Goal: Task Accomplishment & Management: Manage account settings

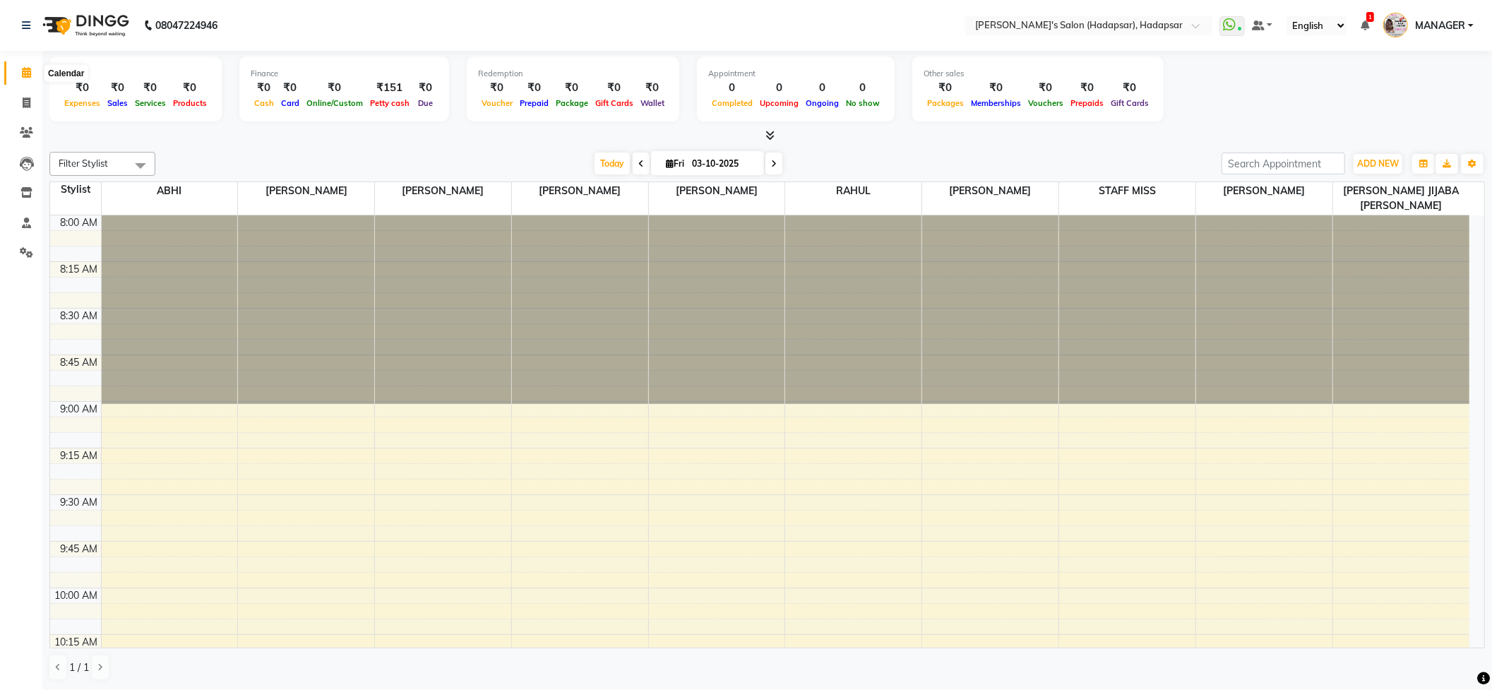
click at [18, 66] on span at bounding box center [26, 73] width 25 height 16
click at [18, 102] on span at bounding box center [26, 103] width 25 height 16
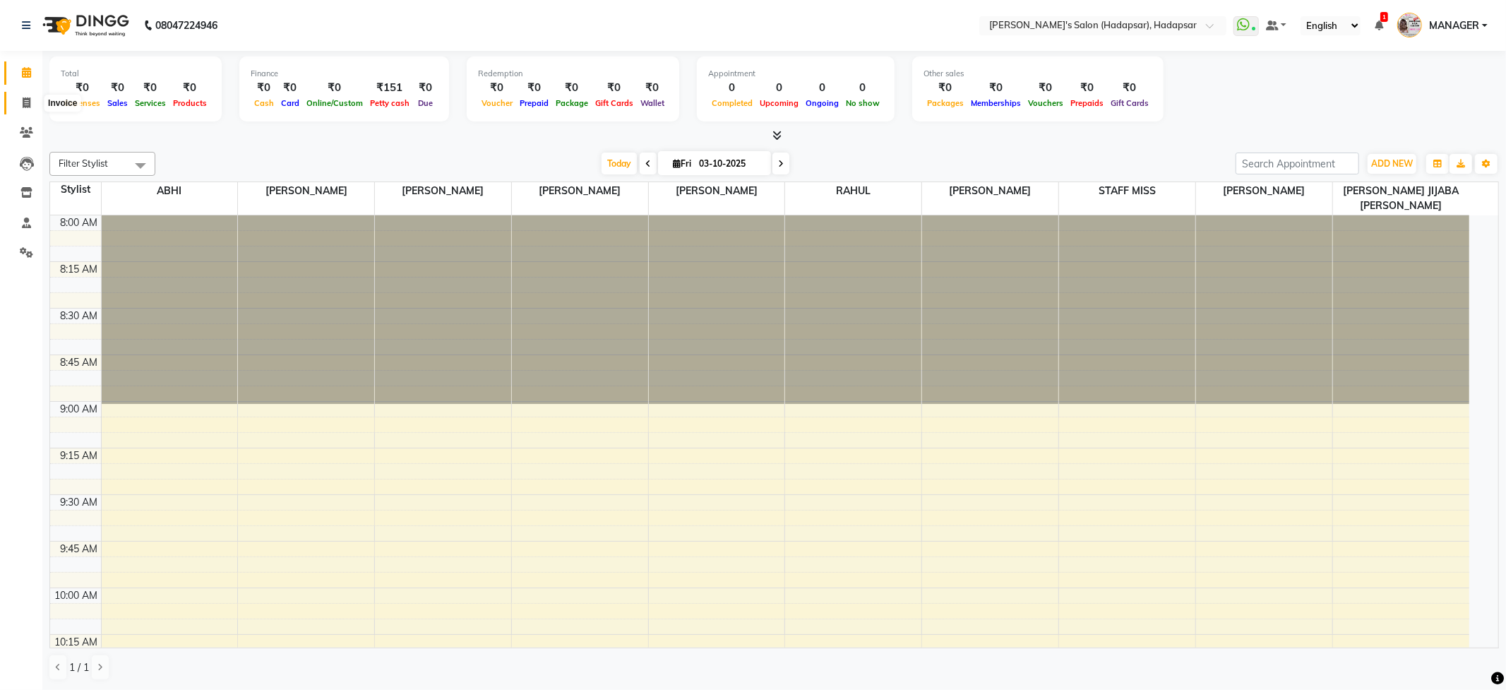
select select "108"
select select "service"
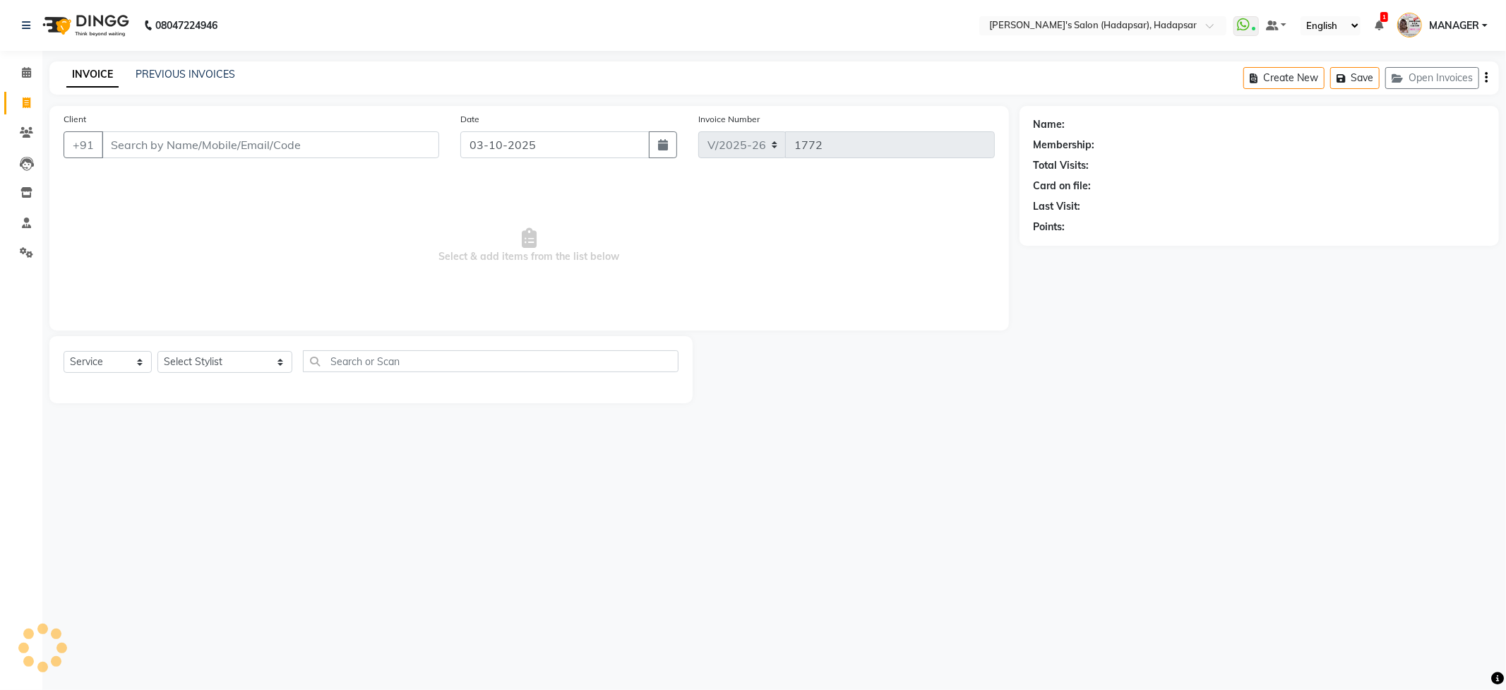
click at [161, 145] on input "Client" at bounding box center [270, 144] width 337 height 27
type input "h"
click at [193, 357] on select "Select Stylist ABHI [PERSON_NAME] [PERSON_NAME] MANAGER [PERSON_NAME] PRIYA [PE…" at bounding box center [224, 362] width 135 height 22
select select "85655"
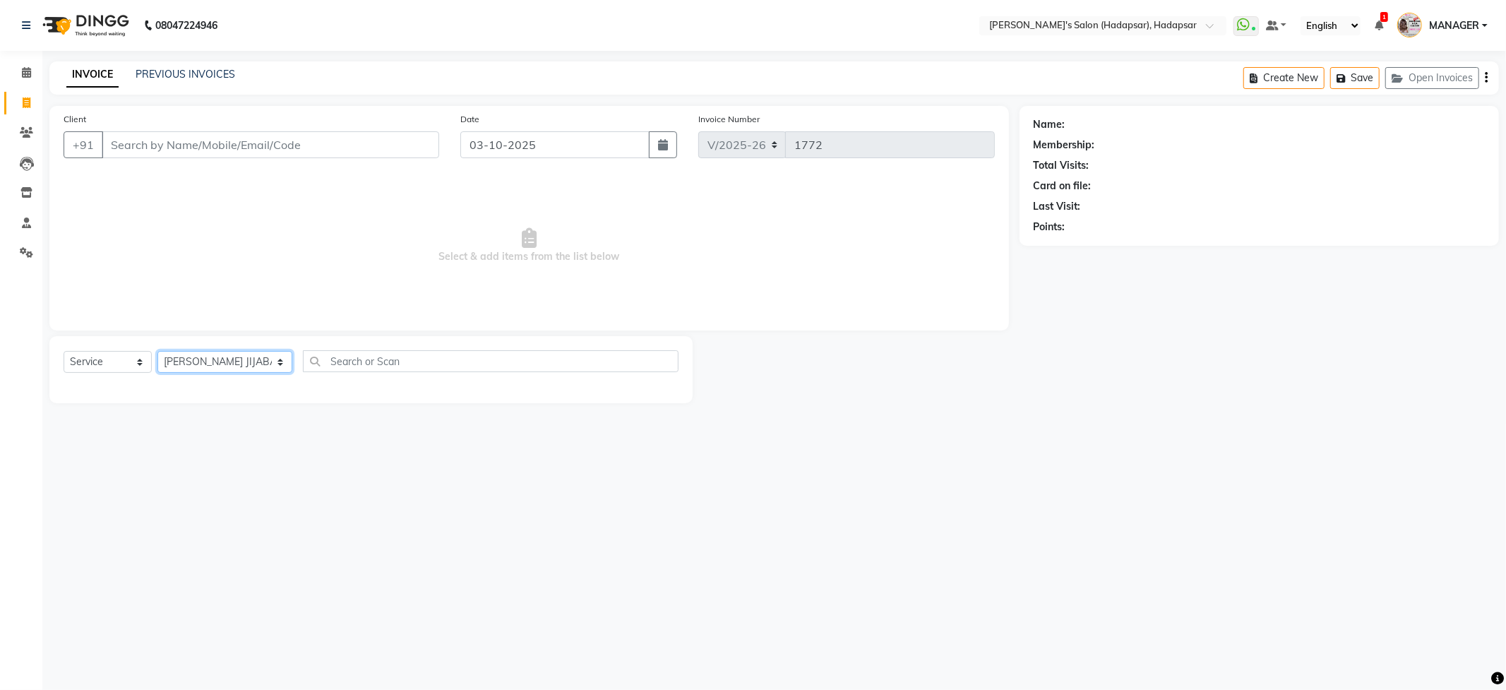
click at [157, 351] on select "Select Stylist ABHI [PERSON_NAME] [PERSON_NAME] MANAGER [PERSON_NAME] PRIYA [PE…" at bounding box center [224, 362] width 135 height 22
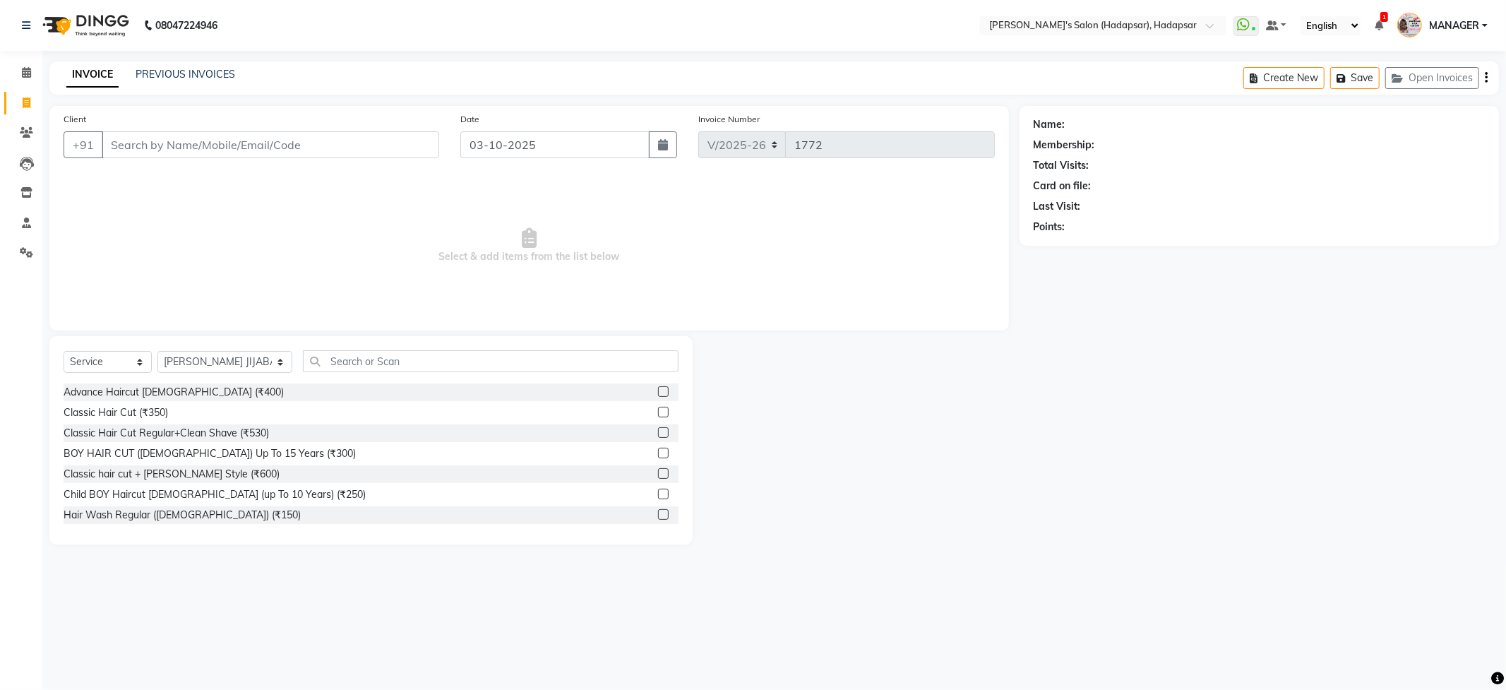
click at [299, 380] on div "Select Service Product Membership Package Voucher Prepaid Gift Card Select Styl…" at bounding box center [371, 366] width 615 height 33
click at [303, 369] on input "text" at bounding box center [490, 361] width 375 height 22
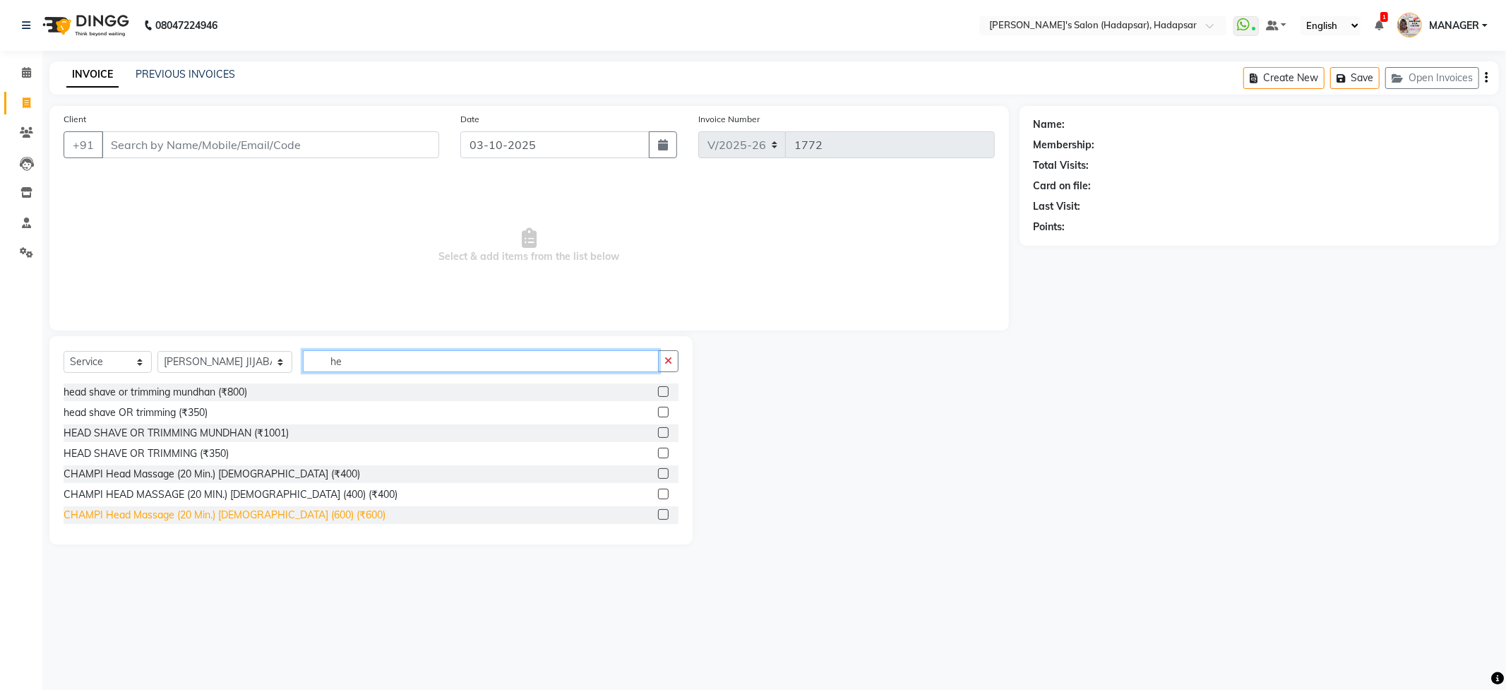
type input "h"
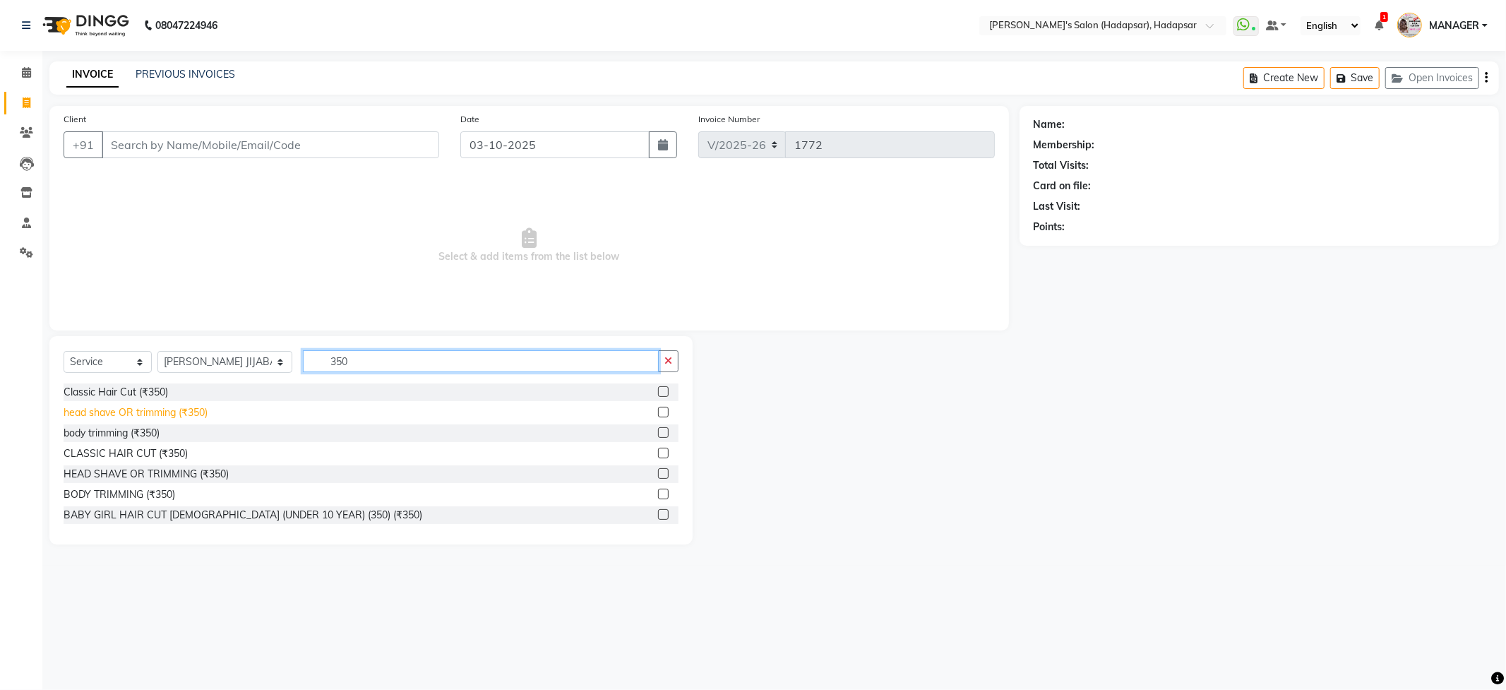
type input "350"
click at [165, 412] on div "head shave OR trimming (₹350)" at bounding box center [136, 412] width 144 height 15
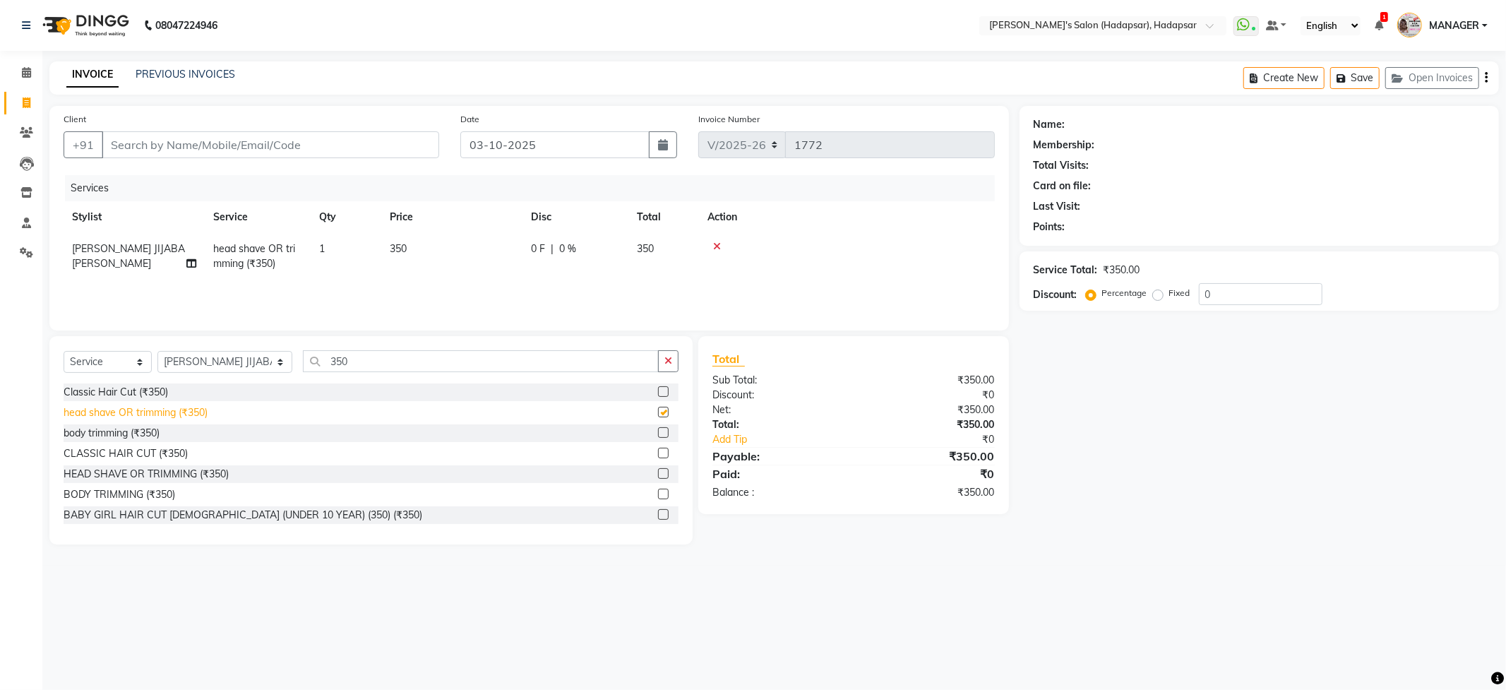
checkbox input "false"
click at [371, 359] on input "350" at bounding box center [480, 361] width 355 height 22
type input "3"
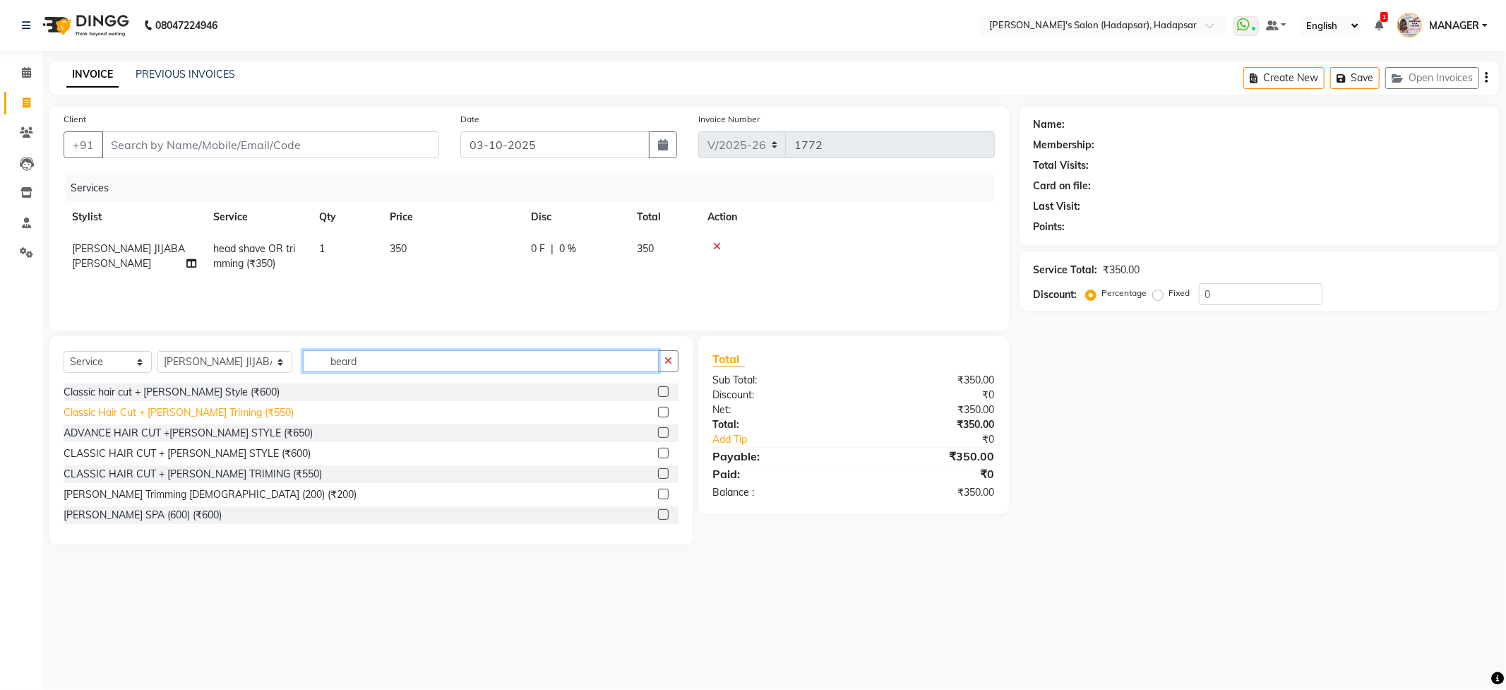
type input "beard"
click at [213, 407] on div "Classic Hair Cut + [PERSON_NAME] Triming (₹550)" at bounding box center [179, 412] width 230 height 15
checkbox input "false"
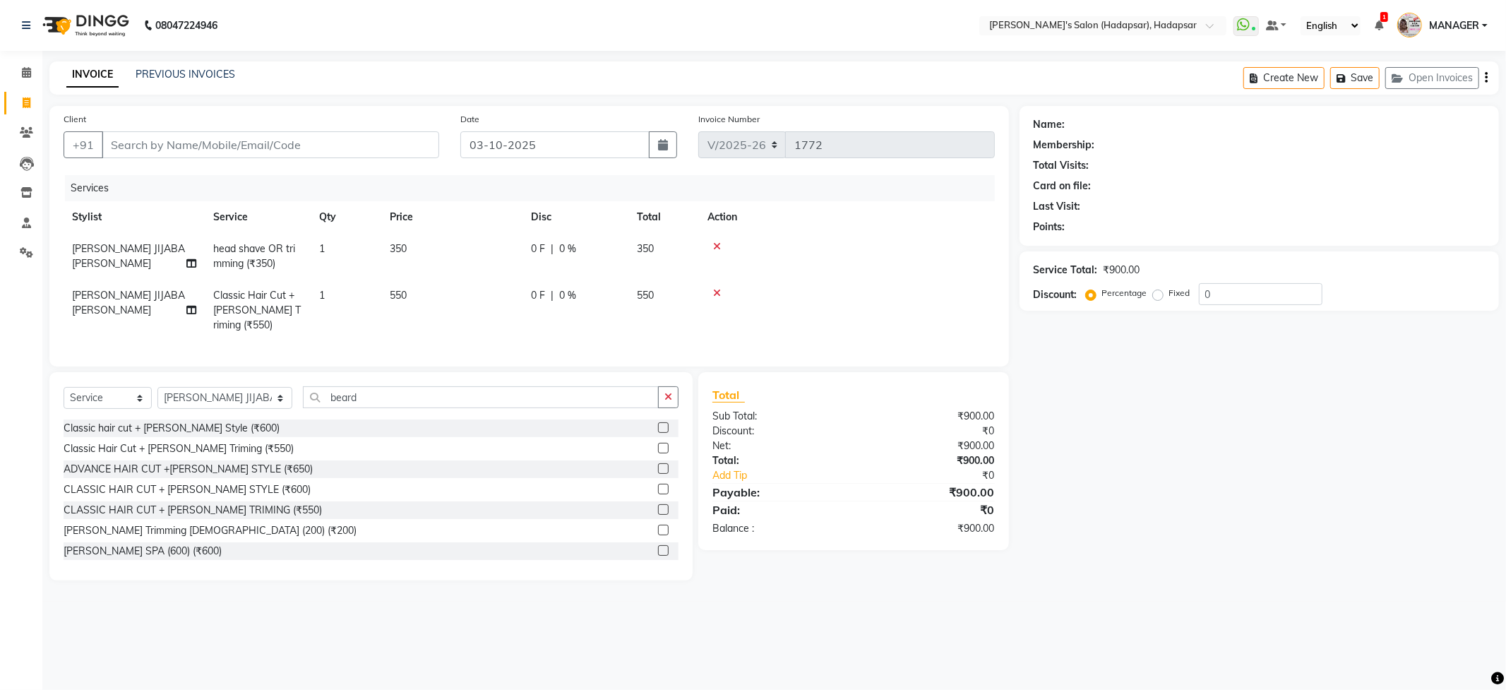
click at [721, 246] on div at bounding box center [846, 246] width 279 height 10
click at [715, 243] on icon at bounding box center [717, 246] width 8 height 10
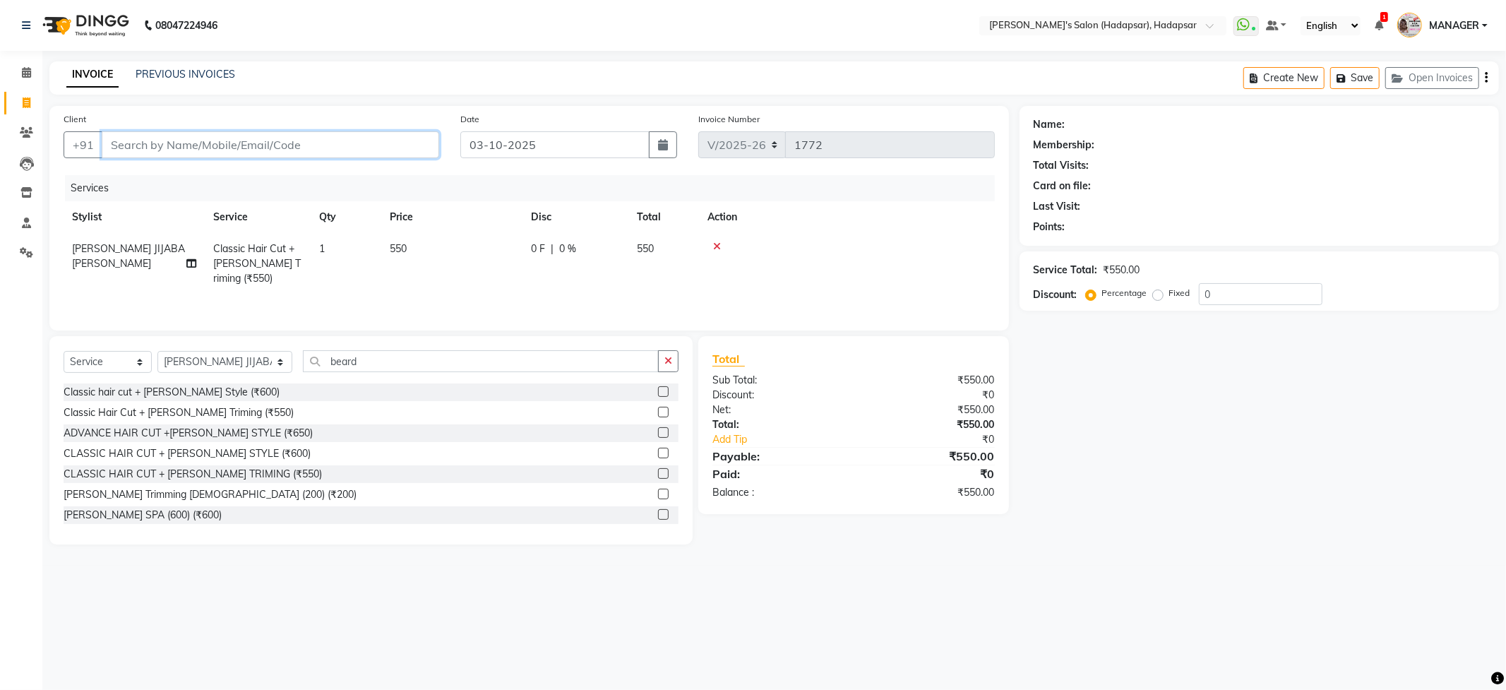
click at [297, 147] on input "Client" at bounding box center [270, 144] width 337 height 27
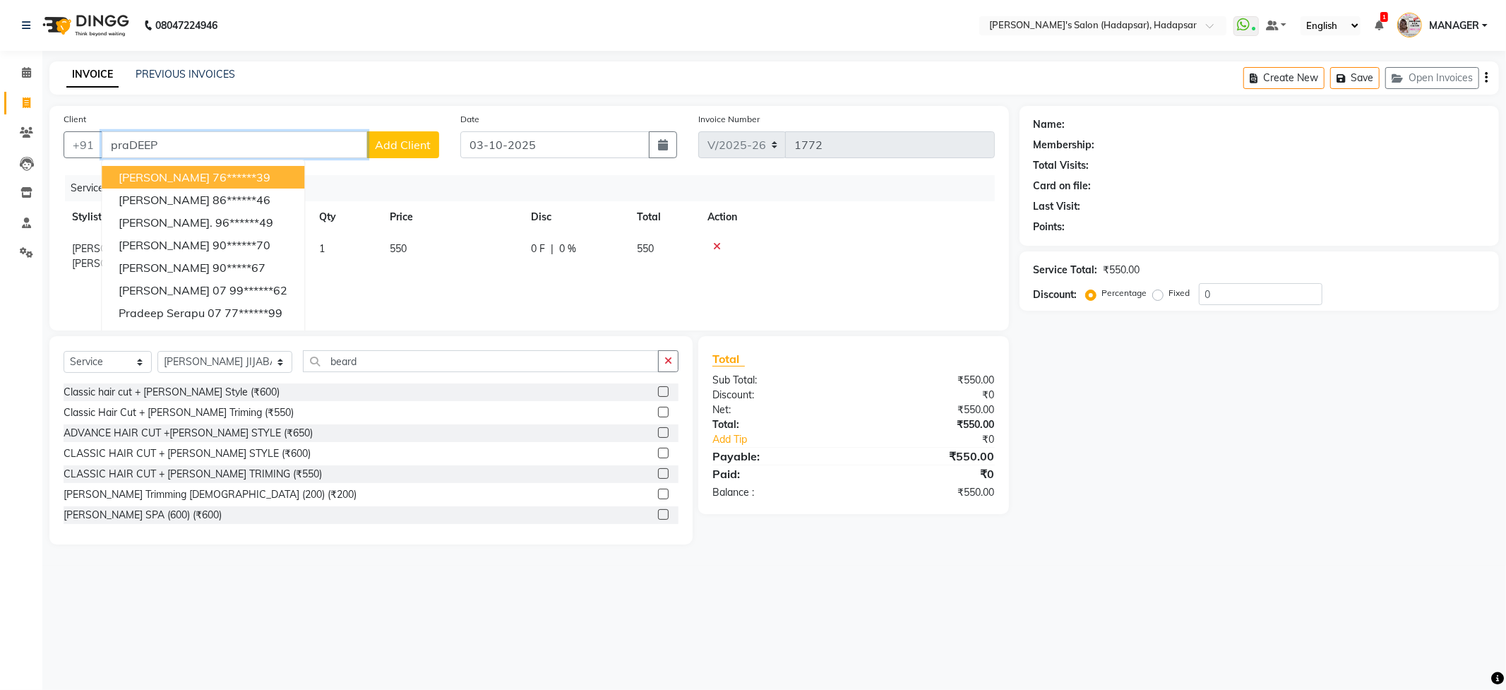
click at [292, 141] on input "praDEEP" at bounding box center [234, 144] width 265 height 27
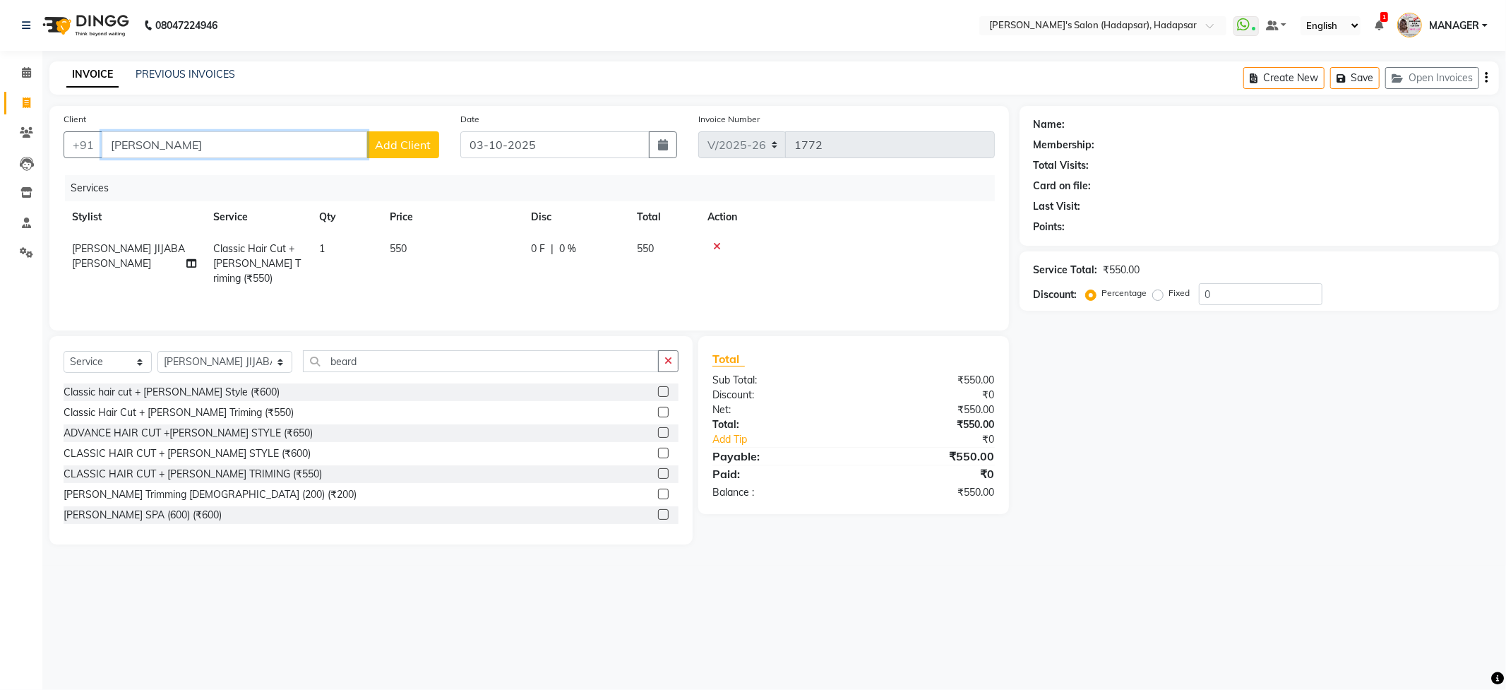
type input "[PERSON_NAME]"
click at [393, 138] on span "Add Client" at bounding box center [403, 145] width 56 height 14
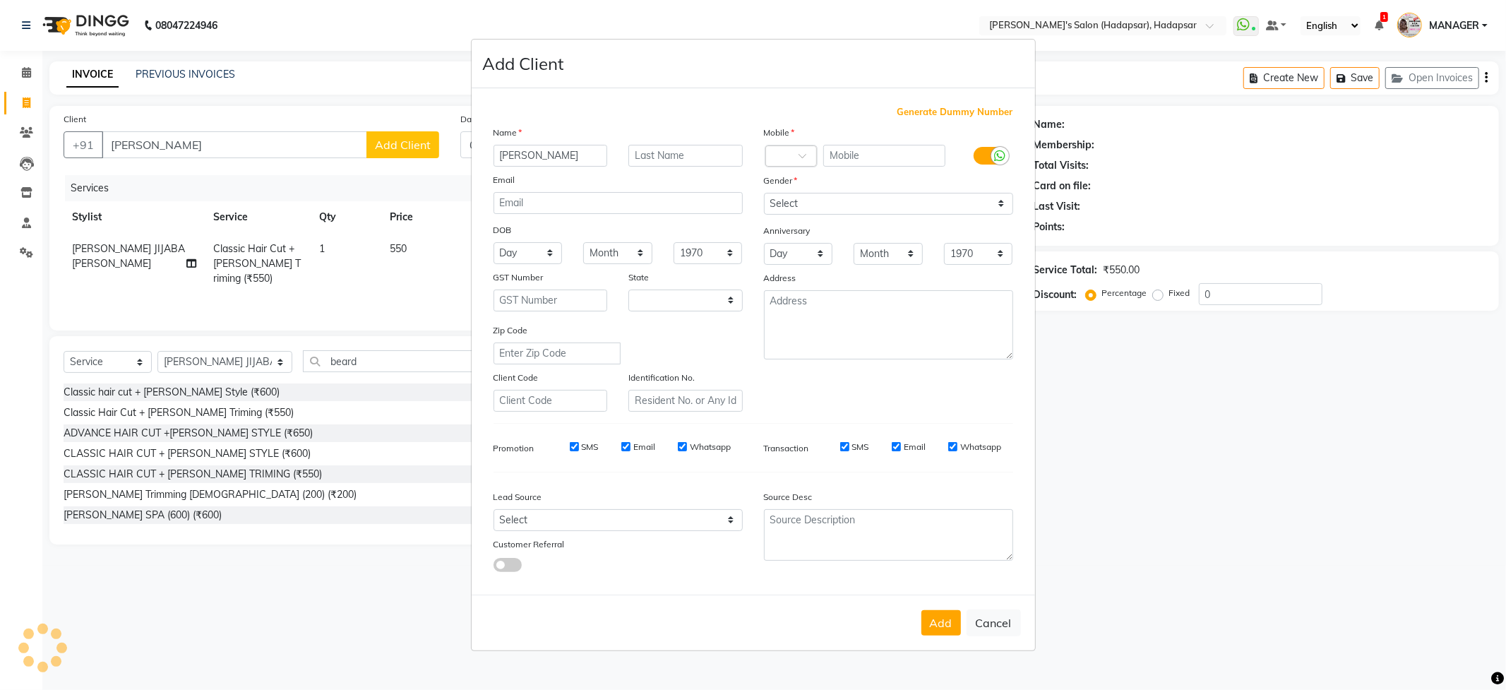
select select "22"
click at [306, 136] on ngb-modal-window "Add Client Generate Dummy Number Name [PERSON_NAME] Email DOB Day 01 02 03 04 0…" at bounding box center [753, 345] width 1506 height 690
click at [328, 58] on ngb-modal-window "Add Client Generate Dummy Number Name [PERSON_NAME] Email DOB Day 01 02 03 04 0…" at bounding box center [753, 345] width 1506 height 690
click at [260, 130] on ngb-modal-window "Add Client Generate Dummy Number Name [PERSON_NAME] Email DOB Day 01 02 03 04 0…" at bounding box center [753, 345] width 1506 height 690
click at [256, 151] on ngb-modal-window "Add Client Generate Dummy Number Name [PERSON_NAME] Email DOB Day 01 02 03 04 0…" at bounding box center [753, 345] width 1506 height 690
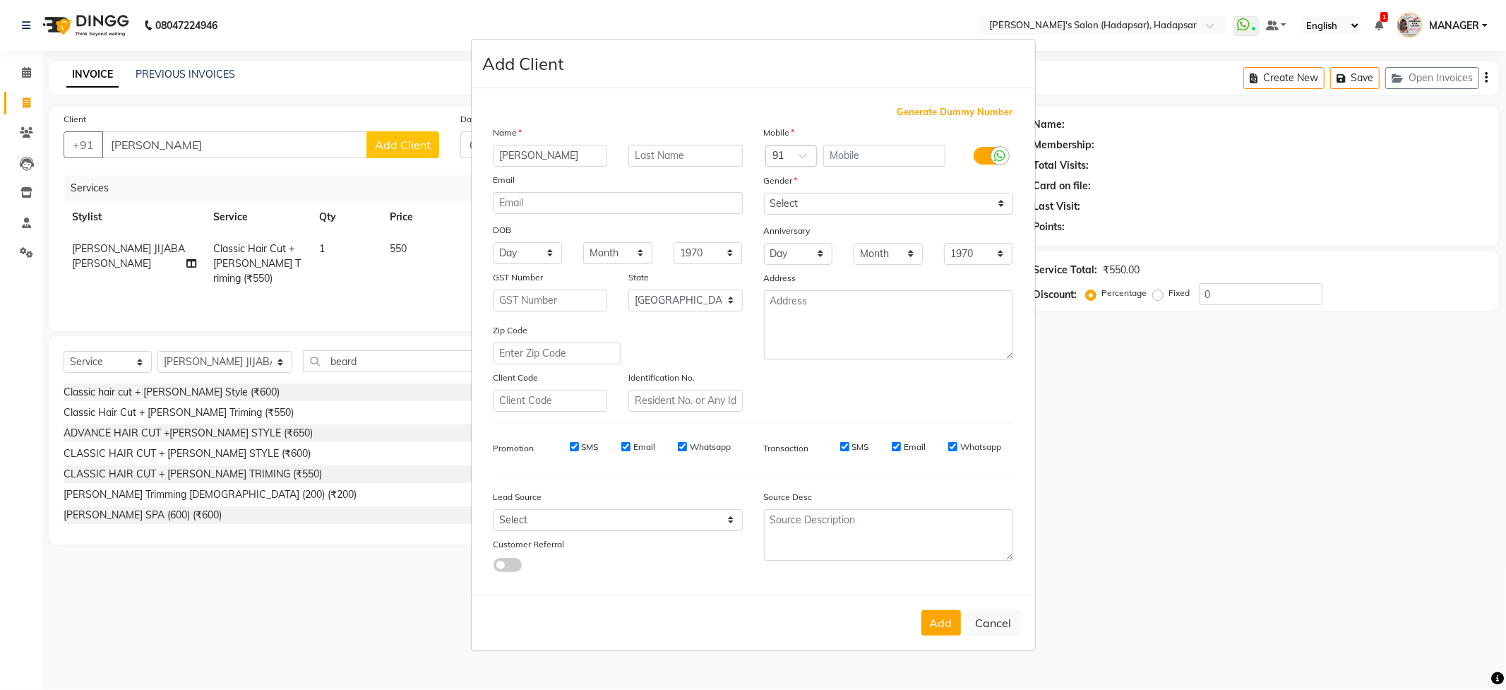
click at [260, 144] on ngb-modal-window "Add Client Generate Dummy Number Name [PERSON_NAME] Email DOB Day 01 02 03 04 0…" at bounding box center [753, 345] width 1506 height 690
click at [992, 602] on div "Add Cancel" at bounding box center [753, 622] width 563 height 56
click at [991, 617] on button "Cancel" at bounding box center [994, 622] width 54 height 27
select select
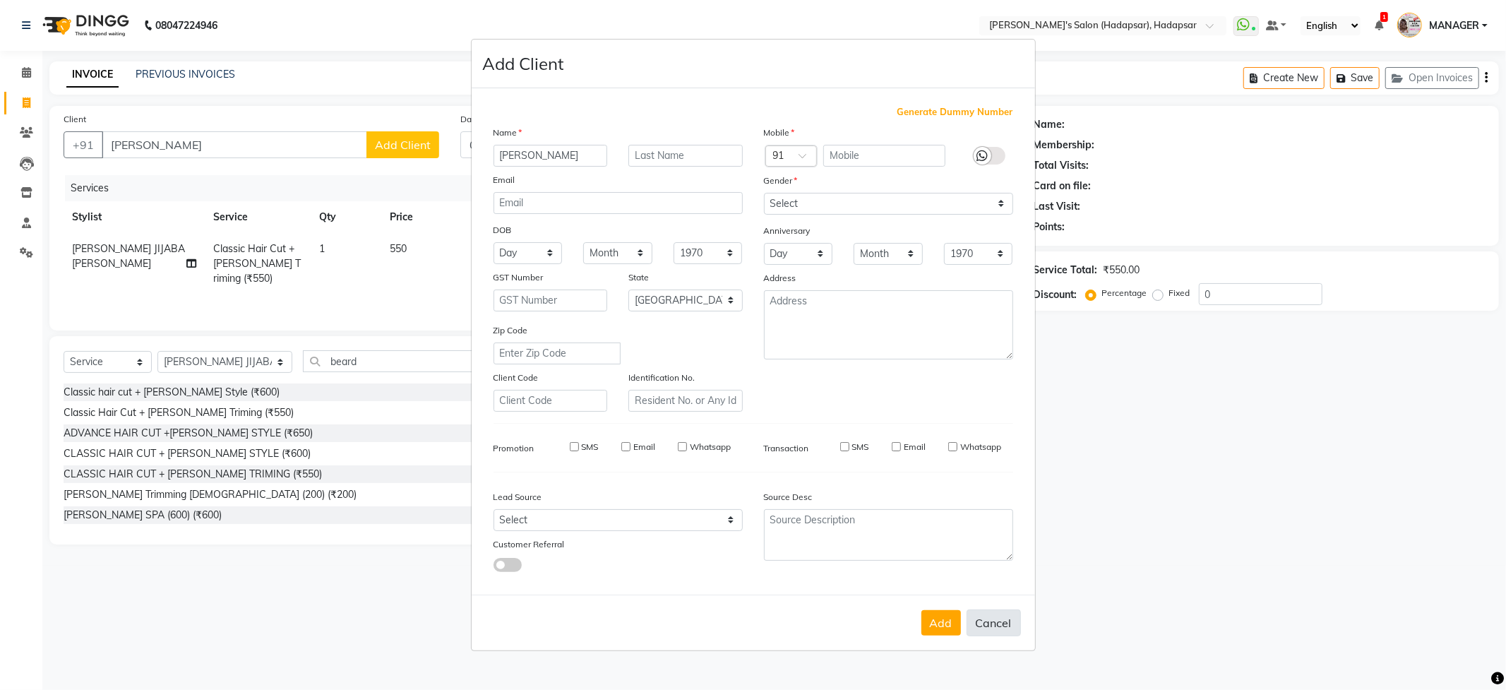
select select
select select "null"
select select
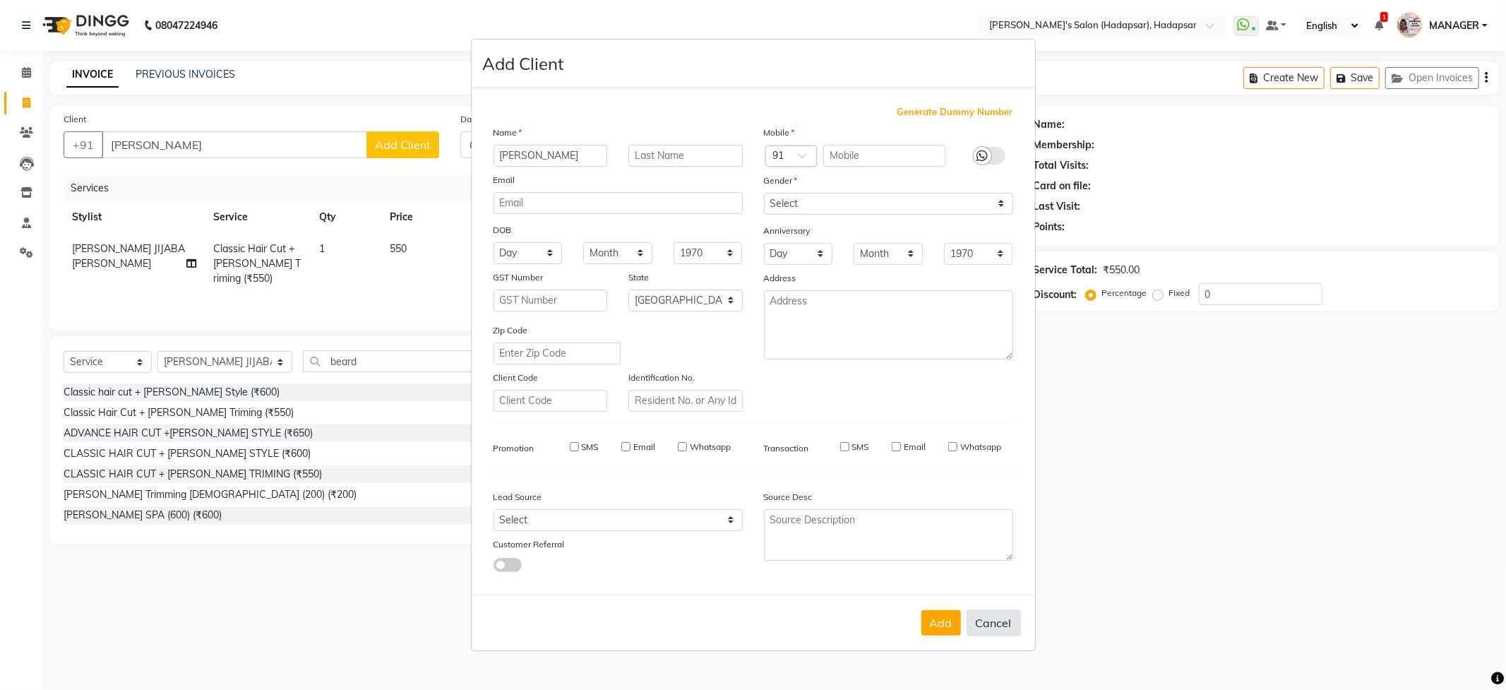
select select
checkbox input "false"
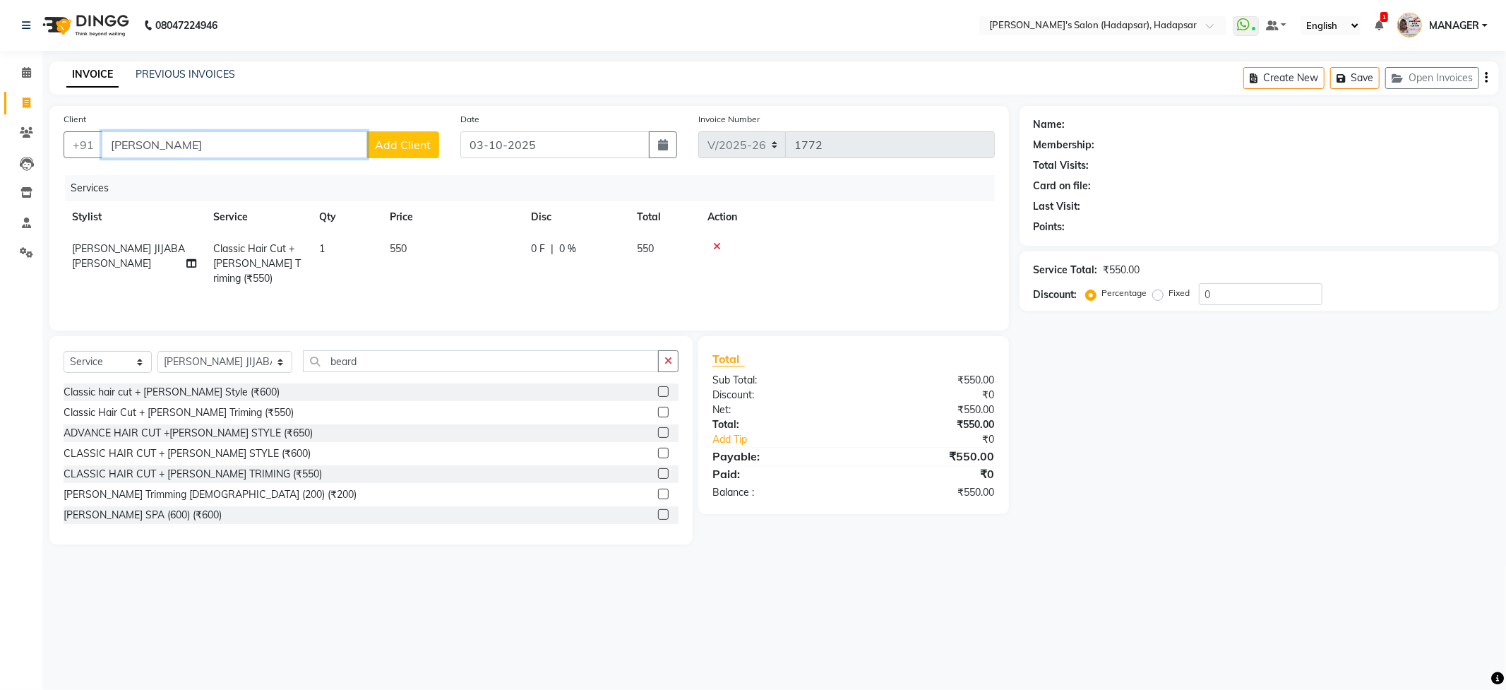
click at [217, 134] on input "[PERSON_NAME]" at bounding box center [234, 144] width 265 height 27
type input "p"
type input "7075007982"
click at [398, 131] on button "Add Client" at bounding box center [402, 144] width 73 height 27
select select "22"
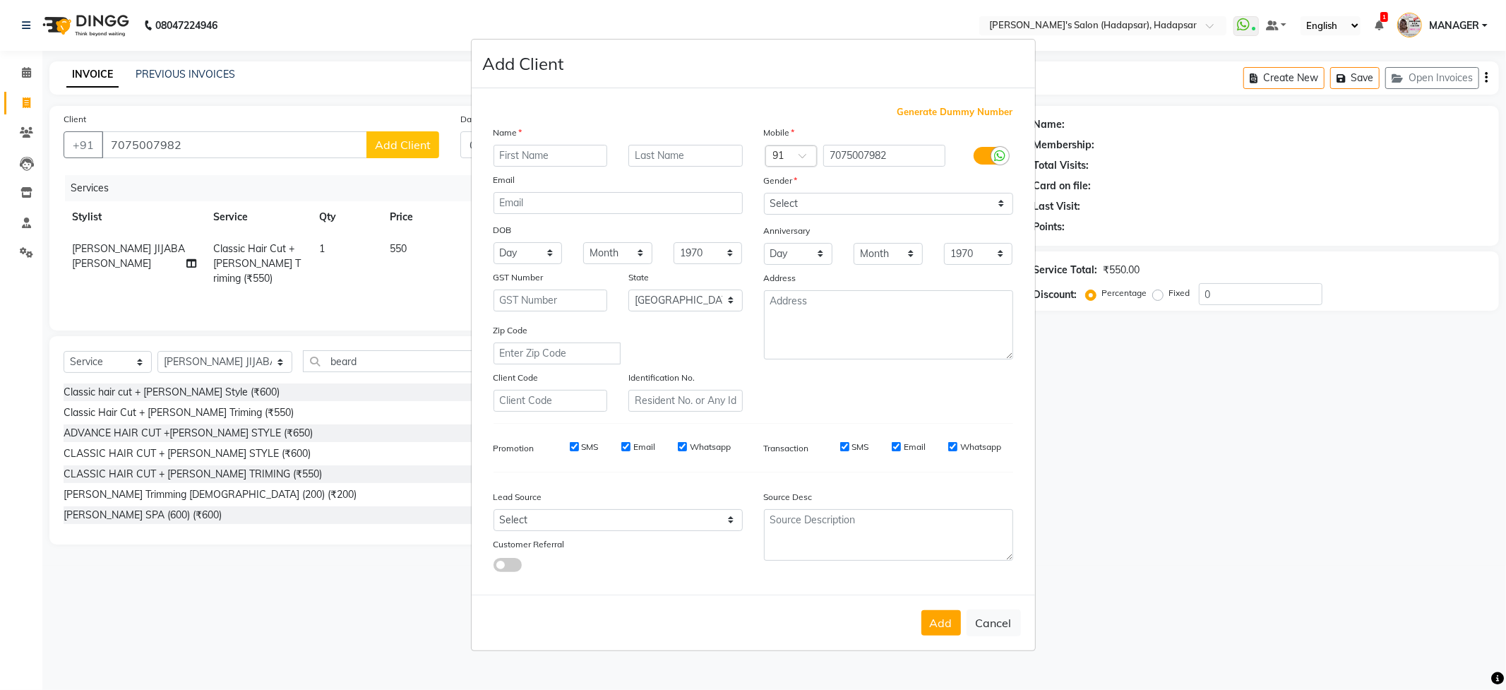
click at [563, 156] on input "text" at bounding box center [551, 156] width 114 height 22
type input "PRADEEOP"
click at [678, 156] on input "text" at bounding box center [685, 156] width 114 height 22
type input "YADAV"
click at [899, 198] on select "Select [DEMOGRAPHIC_DATA] [DEMOGRAPHIC_DATA] Other Prefer Not To Say" at bounding box center [888, 204] width 249 height 22
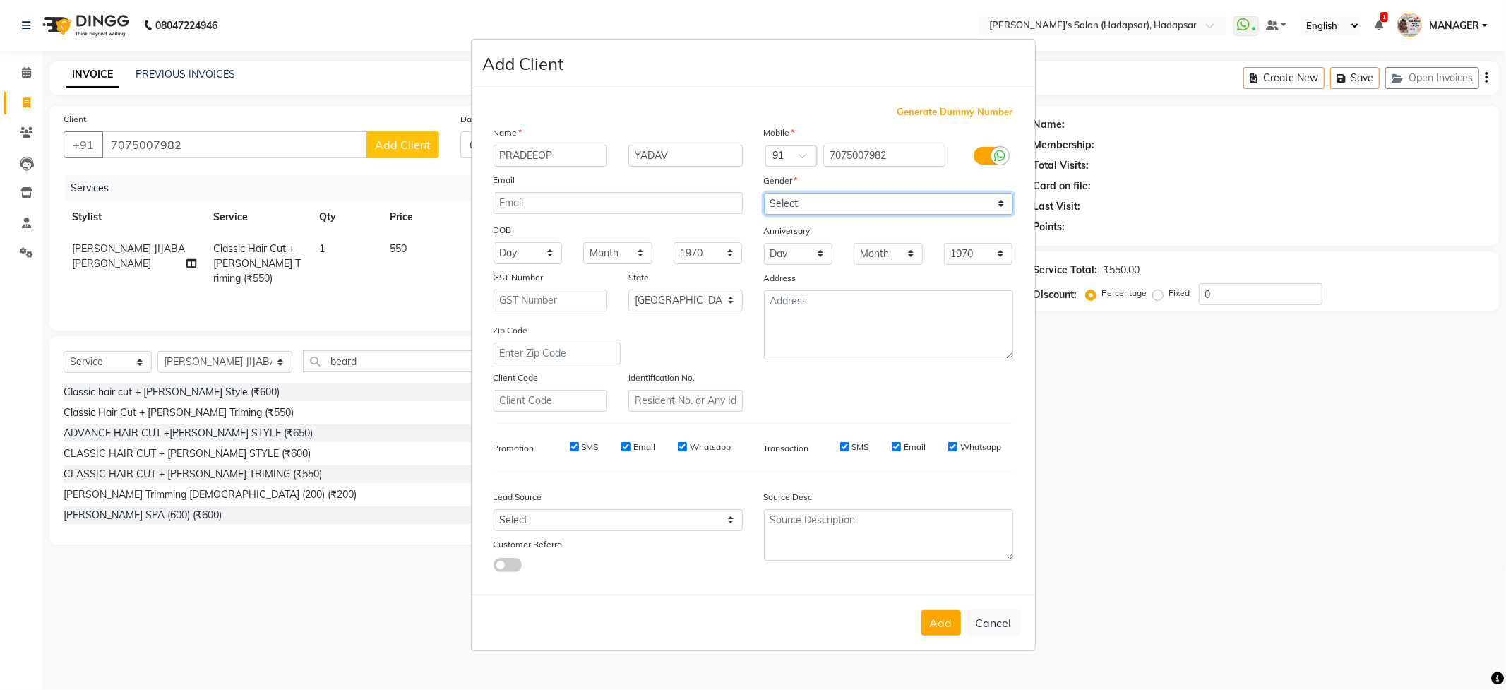
select select "[DEMOGRAPHIC_DATA]"
click at [764, 193] on select "Select [DEMOGRAPHIC_DATA] [DEMOGRAPHIC_DATA] Other Prefer Not To Say" at bounding box center [888, 204] width 249 height 22
click at [846, 446] on input "SMS" at bounding box center [844, 446] width 9 height 9
checkbox input "false"
click at [895, 448] on input "Email" at bounding box center [896, 446] width 9 height 9
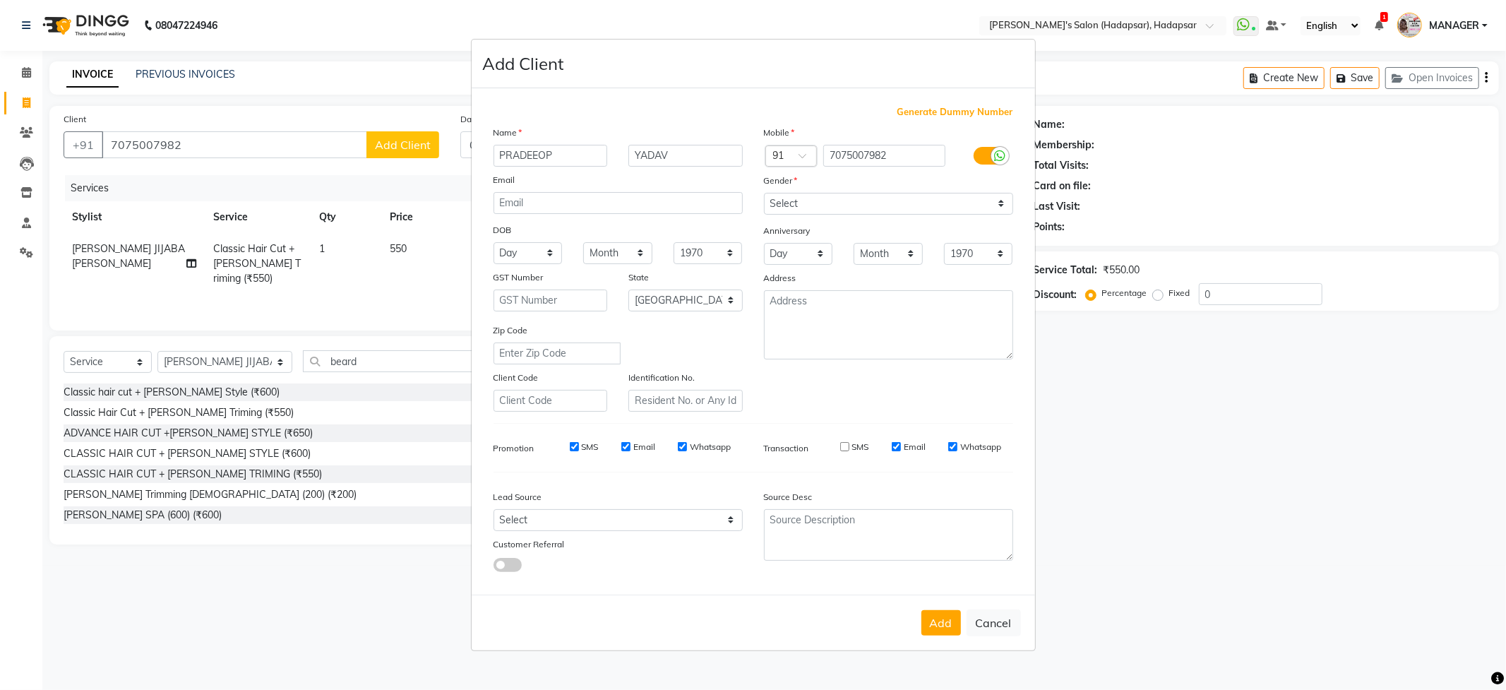
checkbox input "false"
click at [955, 444] on input "Whatsapp" at bounding box center [952, 446] width 9 height 9
checkbox input "false"
click at [678, 447] on input "Whatsapp" at bounding box center [682, 446] width 9 height 9
checkbox input "false"
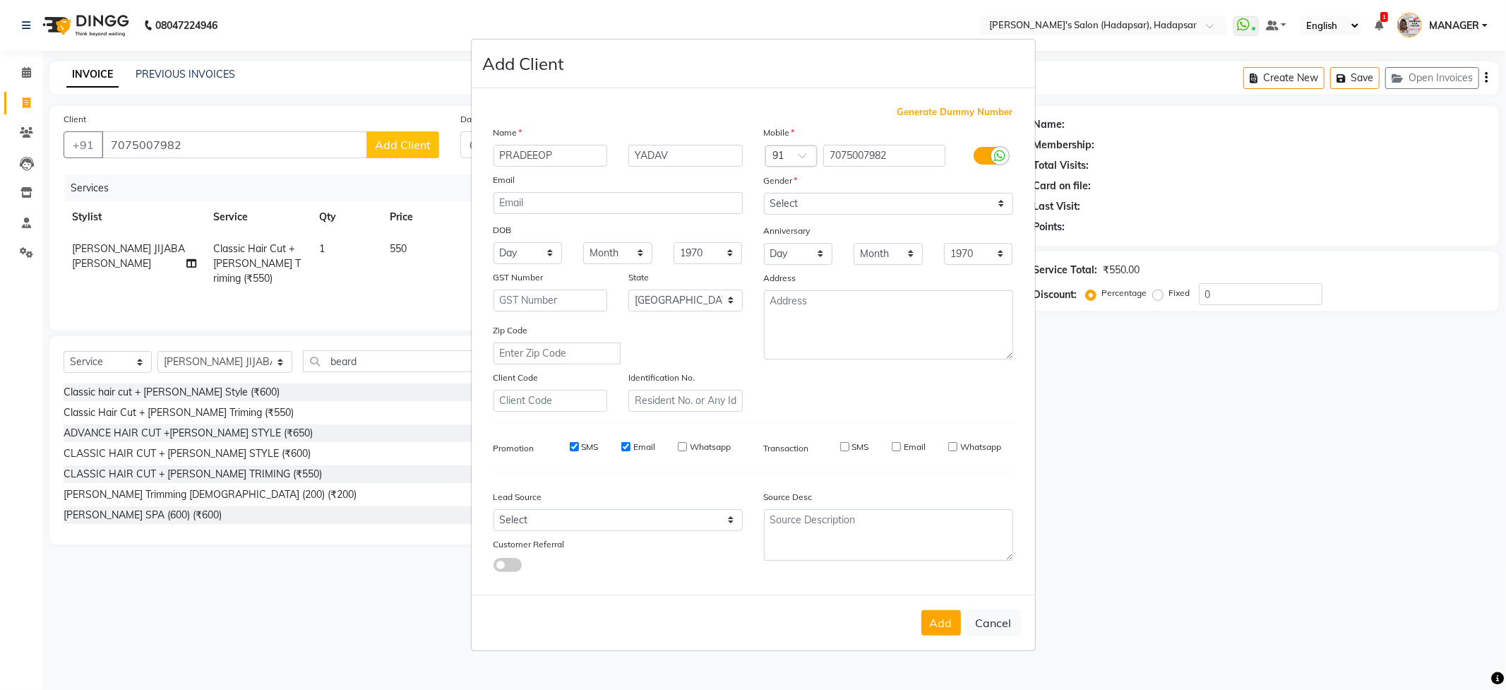
click at [630, 443] on input "Email" at bounding box center [625, 446] width 9 height 9
checkbox input "false"
click at [573, 444] on input "SMS" at bounding box center [574, 446] width 9 height 9
checkbox input "false"
click at [928, 611] on button "Add" at bounding box center [941, 622] width 40 height 25
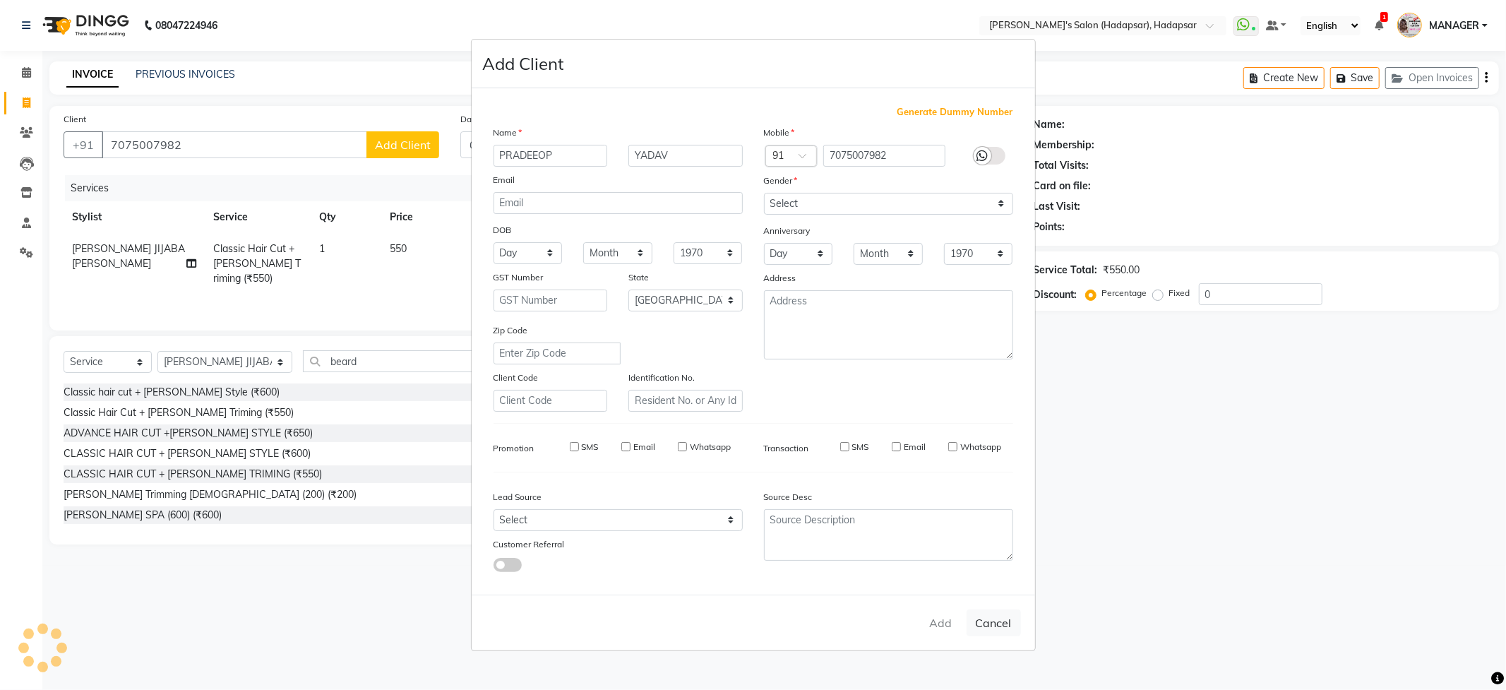
type input "70******82"
select select
select select "null"
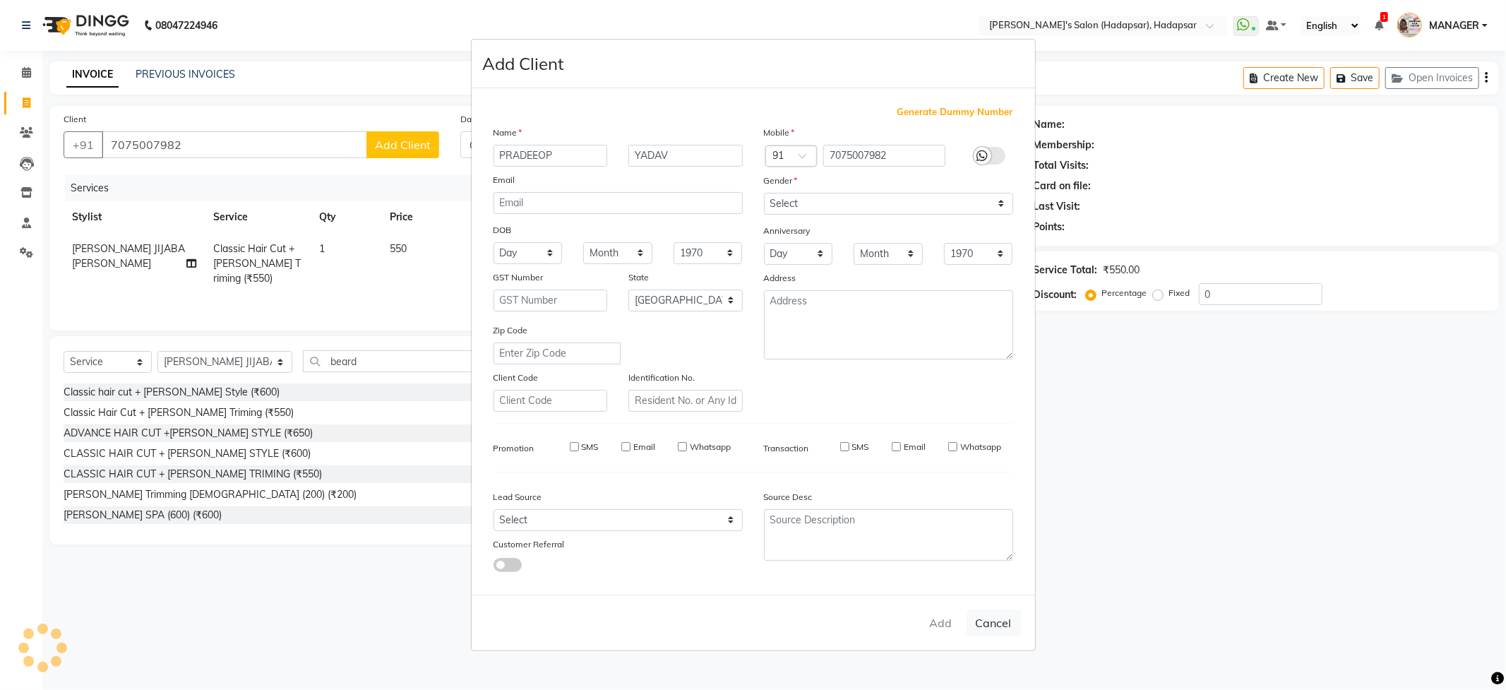
select select
checkbox input "false"
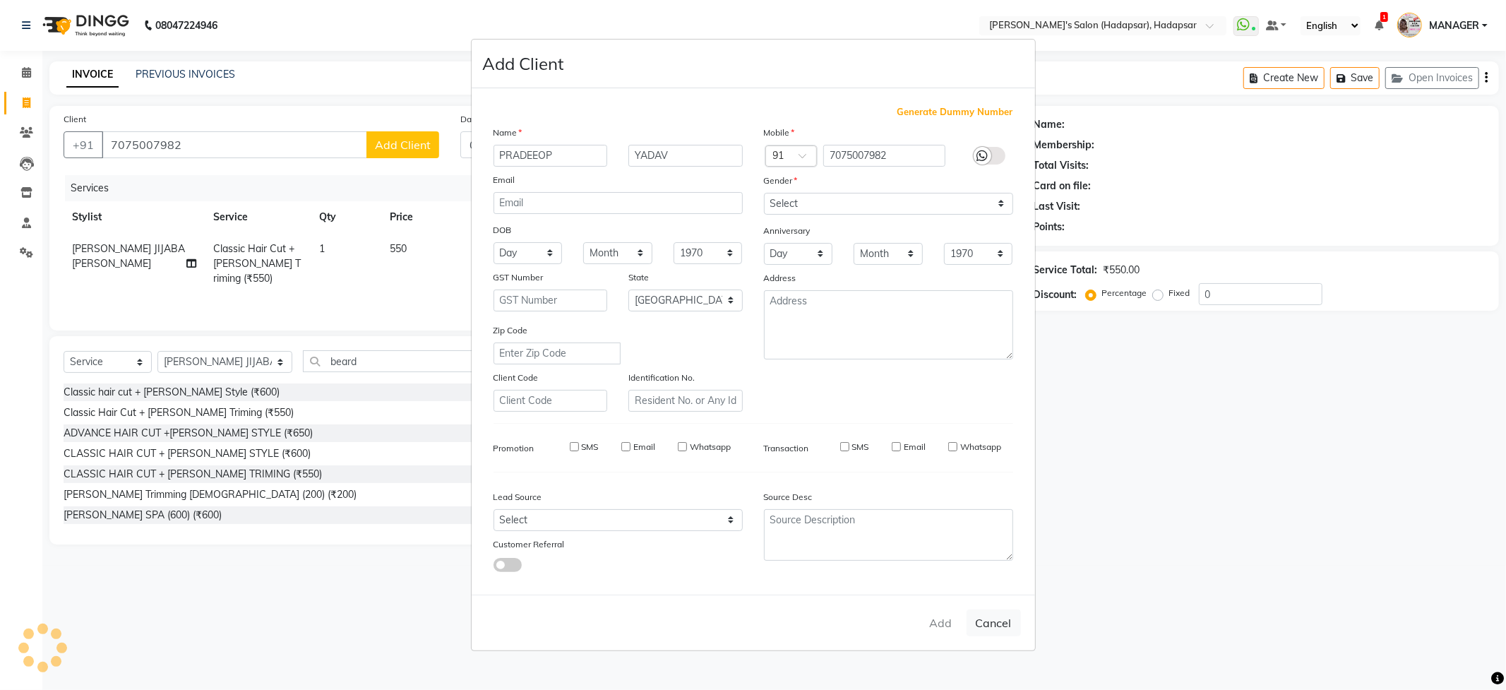
checkbox input "false"
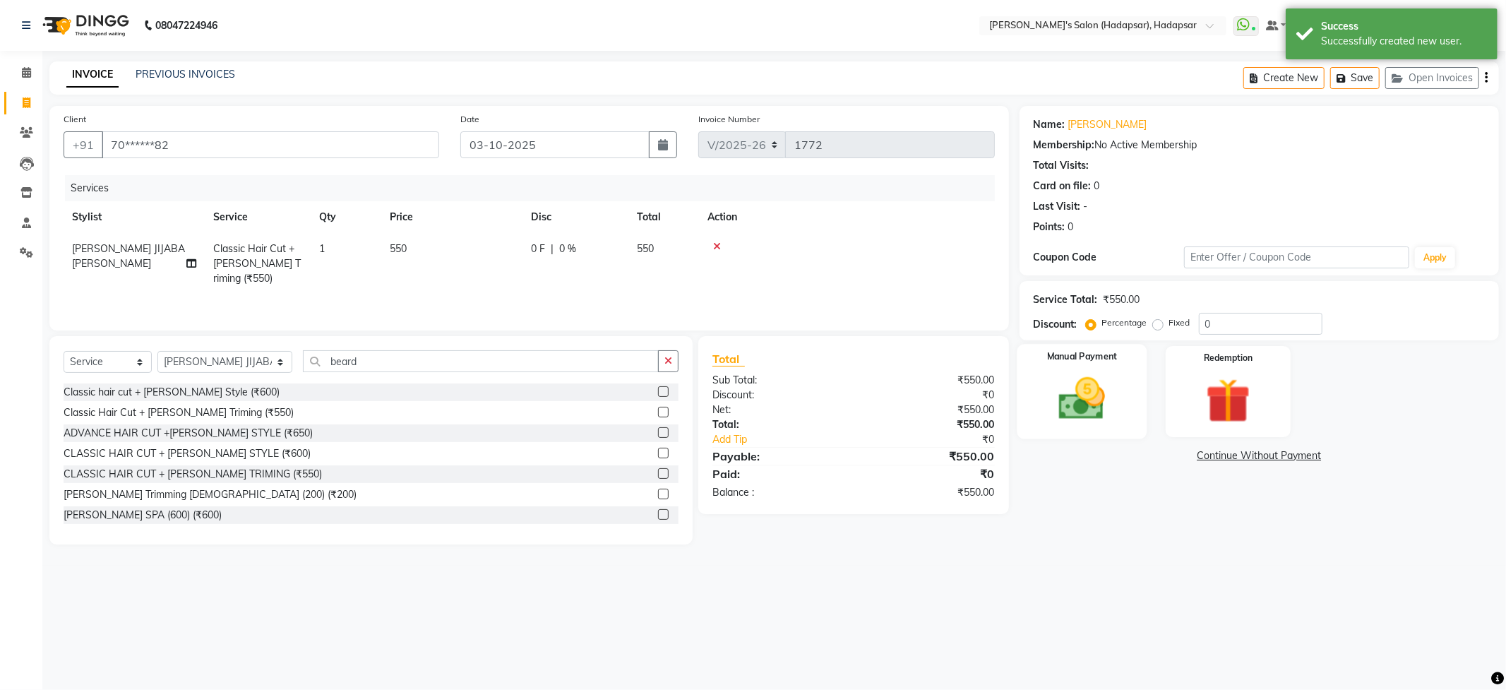
click at [1111, 393] on img at bounding box center [1082, 399] width 76 height 54
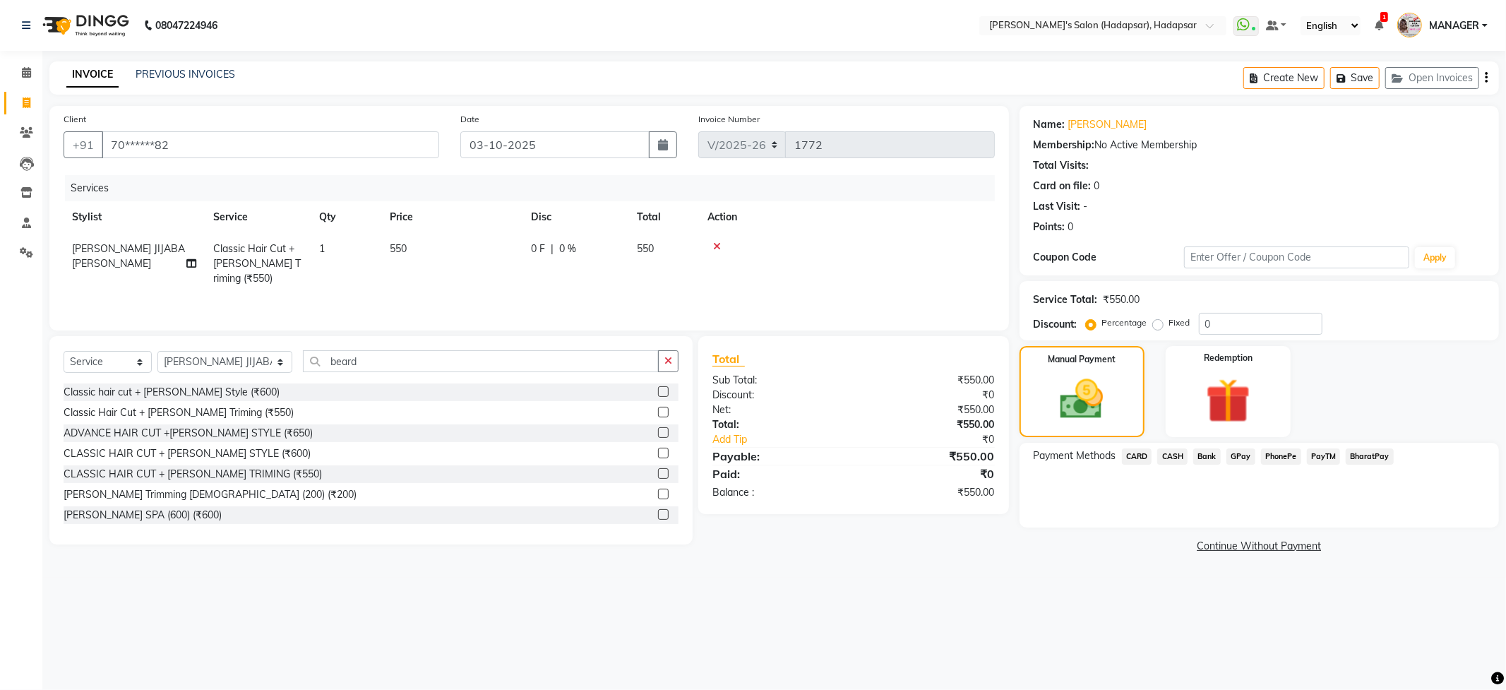
click at [1278, 455] on span "PhonePe" at bounding box center [1281, 456] width 40 height 16
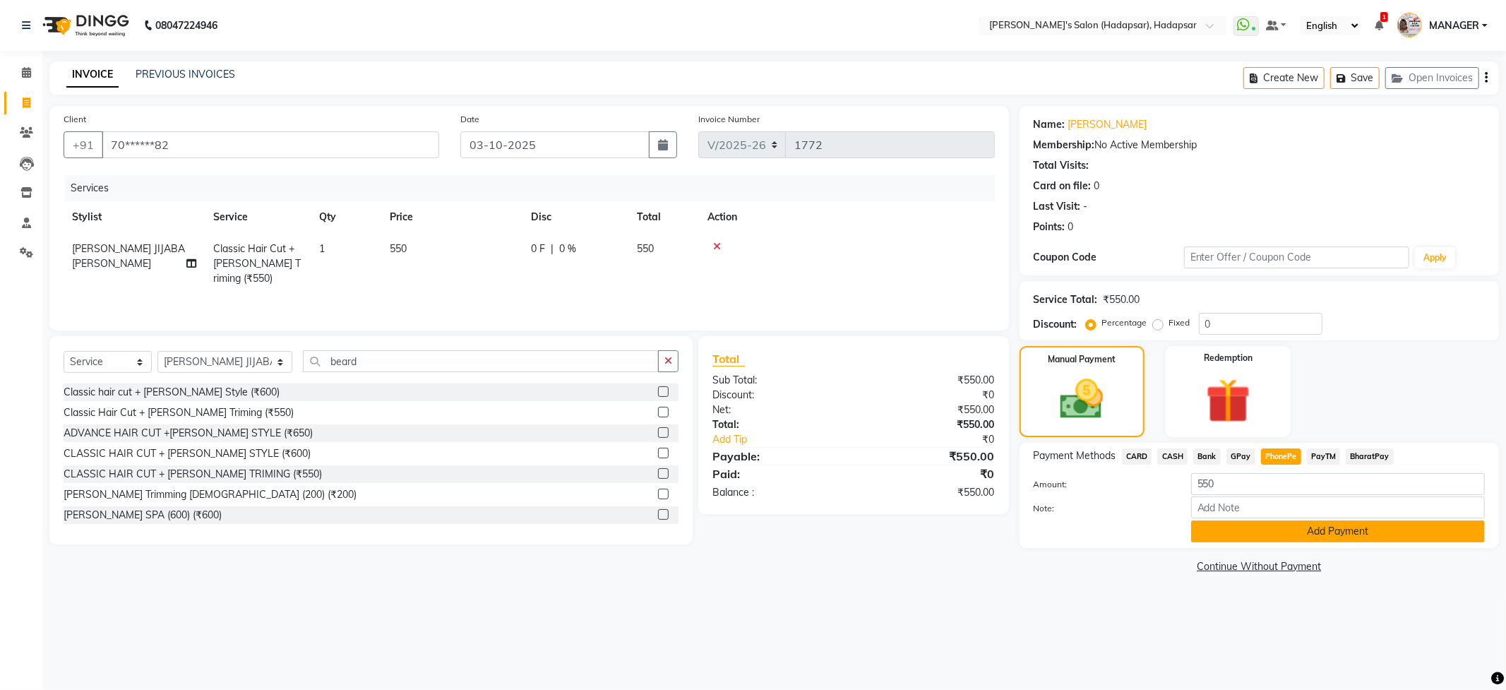
click at [1282, 531] on button "Add Payment" at bounding box center [1338, 531] width 294 height 22
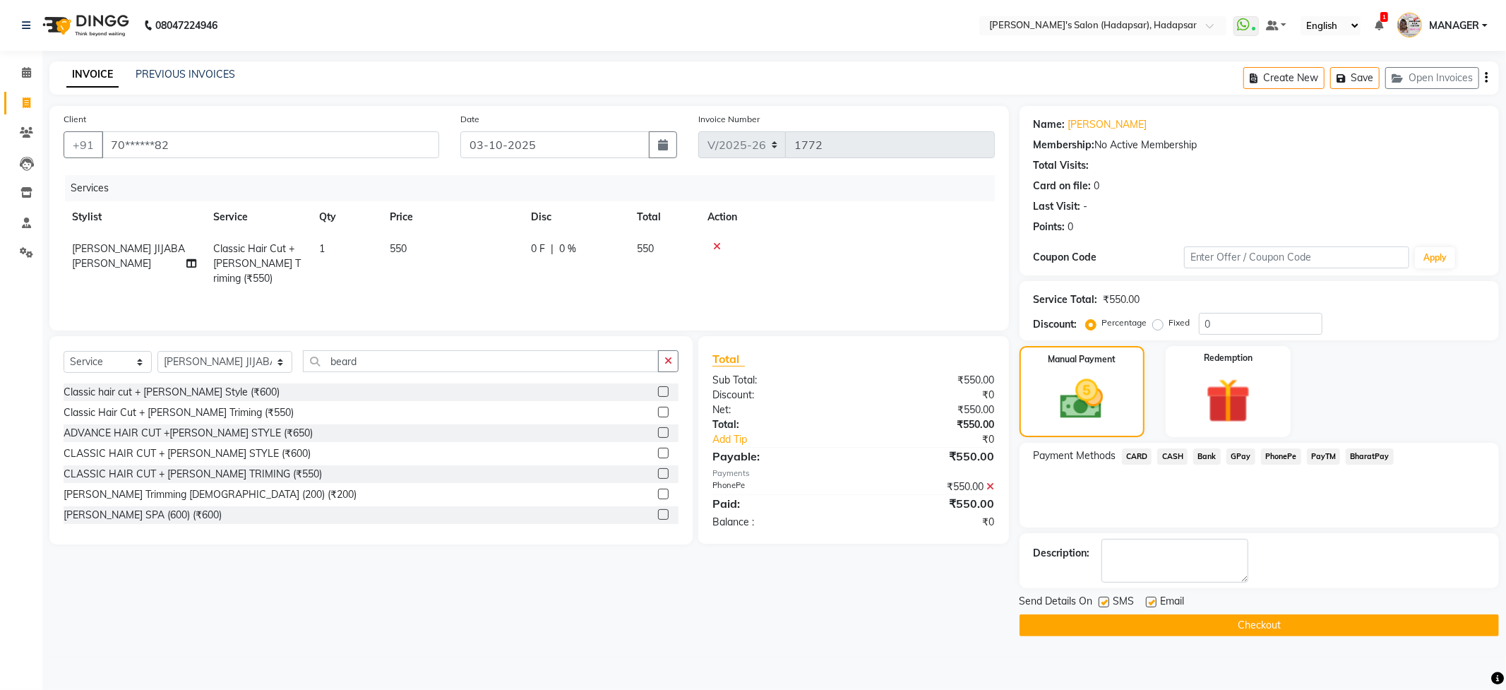
click at [1266, 628] on button "Checkout" at bounding box center [1258, 625] width 479 height 22
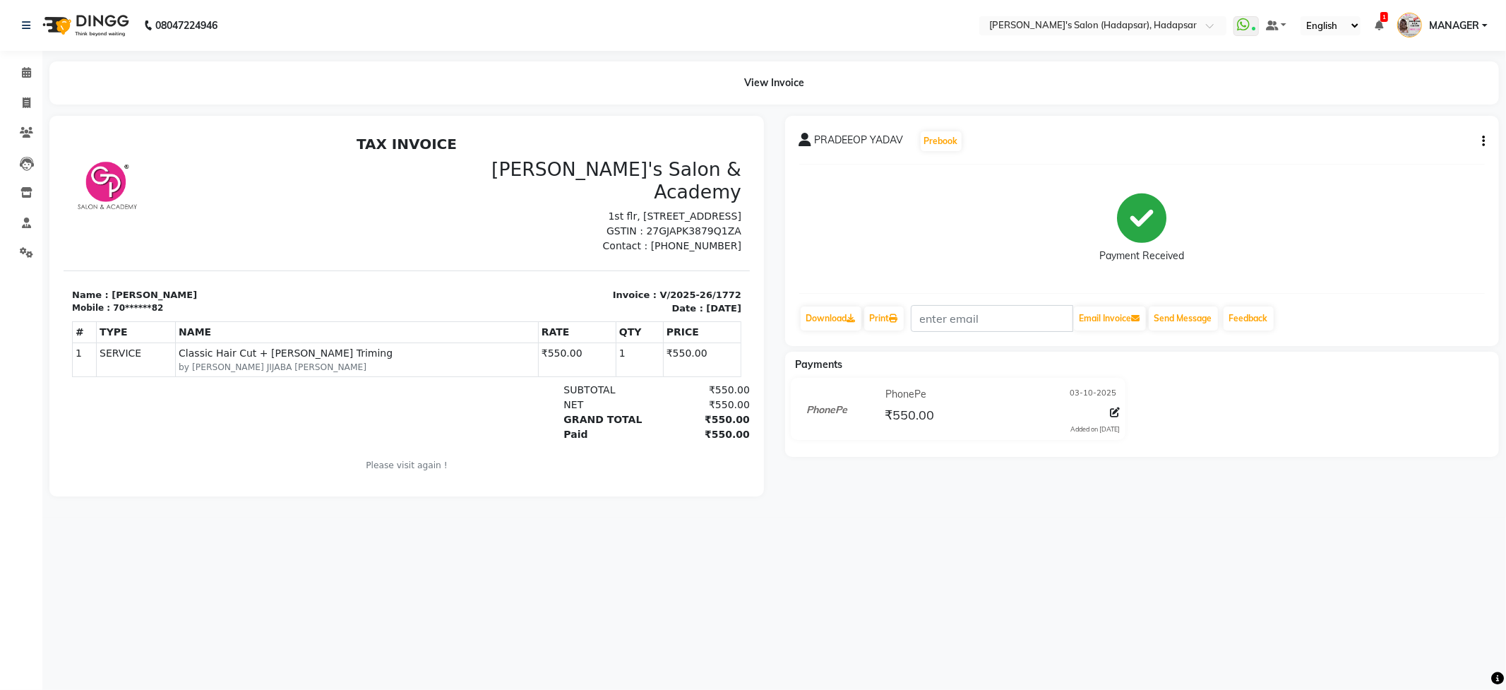
click at [924, 443] on div "PhonePe [DATE] ₹550.00 Added on [DATE]" at bounding box center [959, 412] width 368 height 68
click at [1142, 220] on icon at bounding box center [1141, 218] width 49 height 49
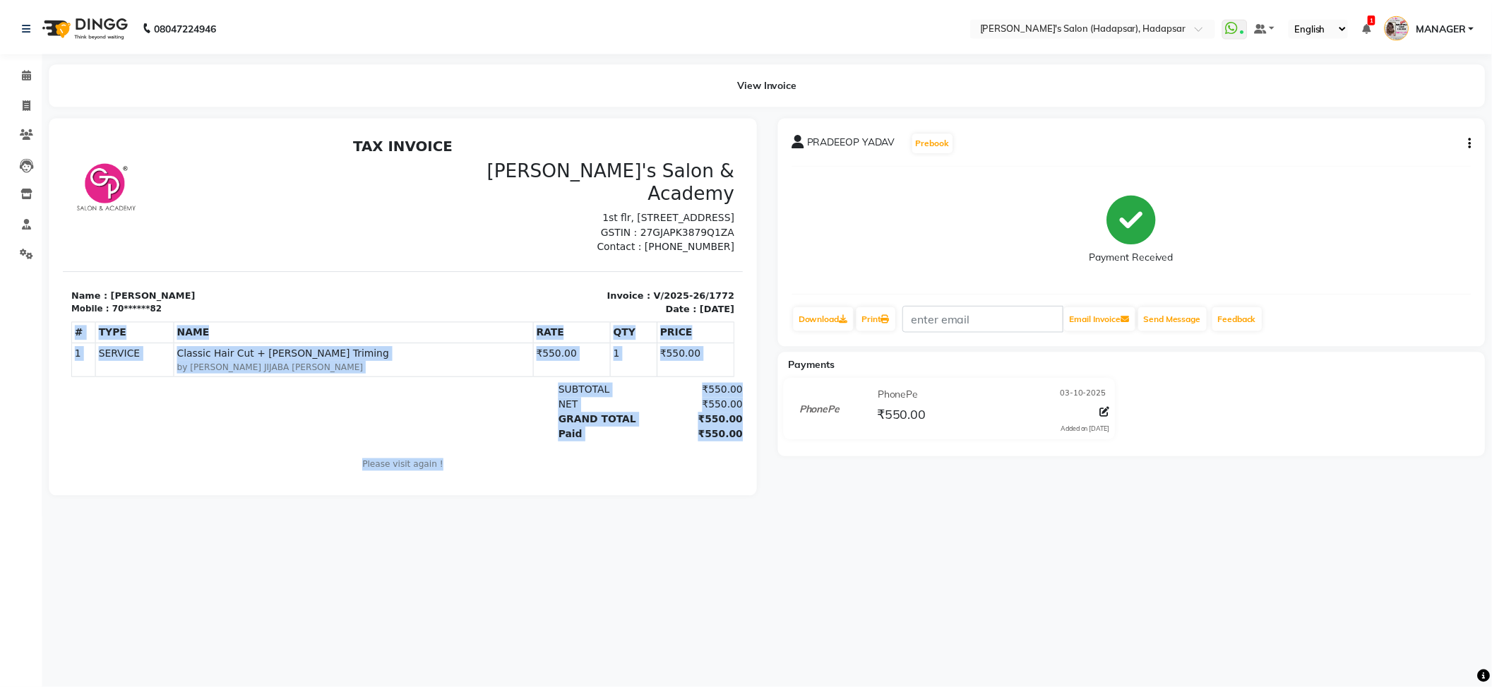
scroll to position [11, 0]
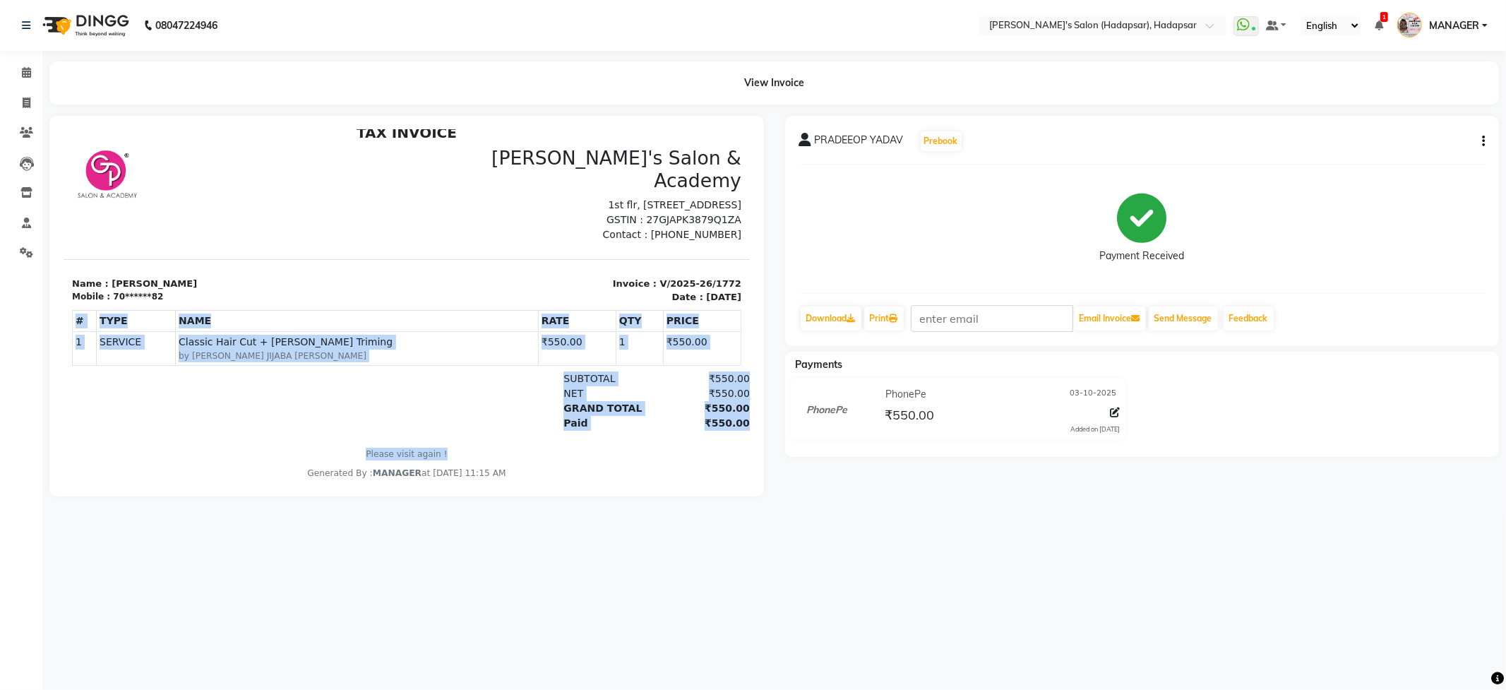
drag, startPoint x: 712, startPoint y: 367, endPoint x: 710, endPoint y: 527, distance: 160.3
click at [710, 484] on html "TAX INVOICE Girja's Salon & Academy [STREET_ADDRESS] GSTIN : 27GJAPK3879Q1ZA #" at bounding box center [406, 301] width 686 height 366
click at [635, 466] on div "Generated By : MANAGER at [DATE] 11:15 AM" at bounding box center [405, 472] width 669 height 13
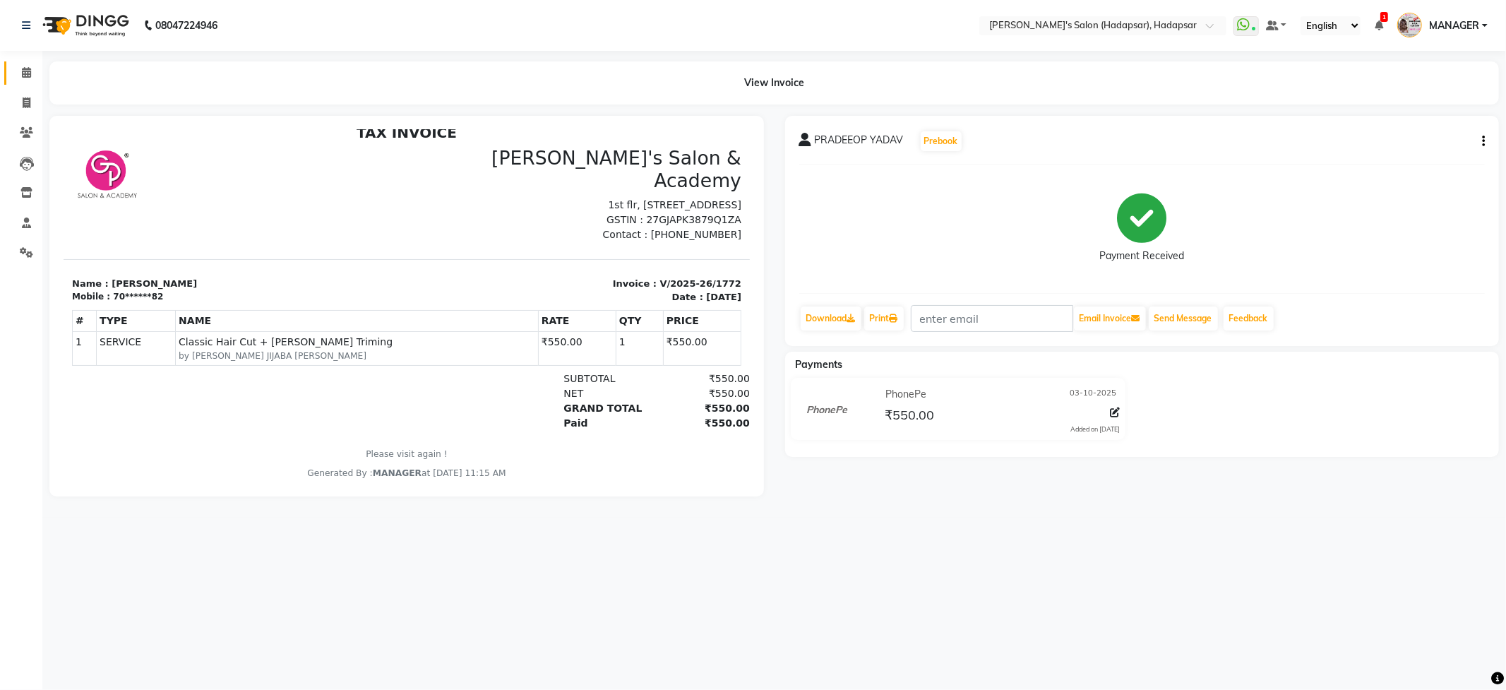
click at [17, 64] on link "Calendar" at bounding box center [21, 72] width 34 height 23
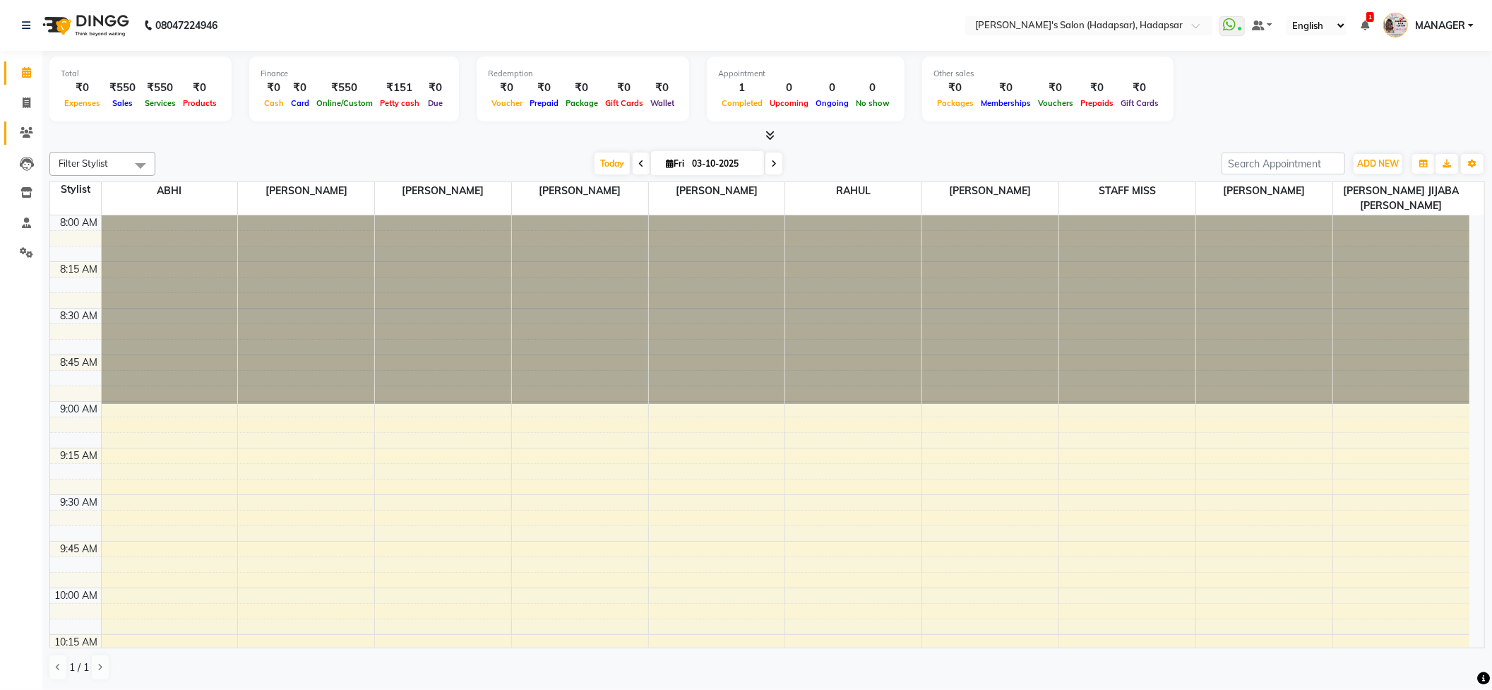
click at [27, 142] on link "Clients" at bounding box center [21, 132] width 34 height 23
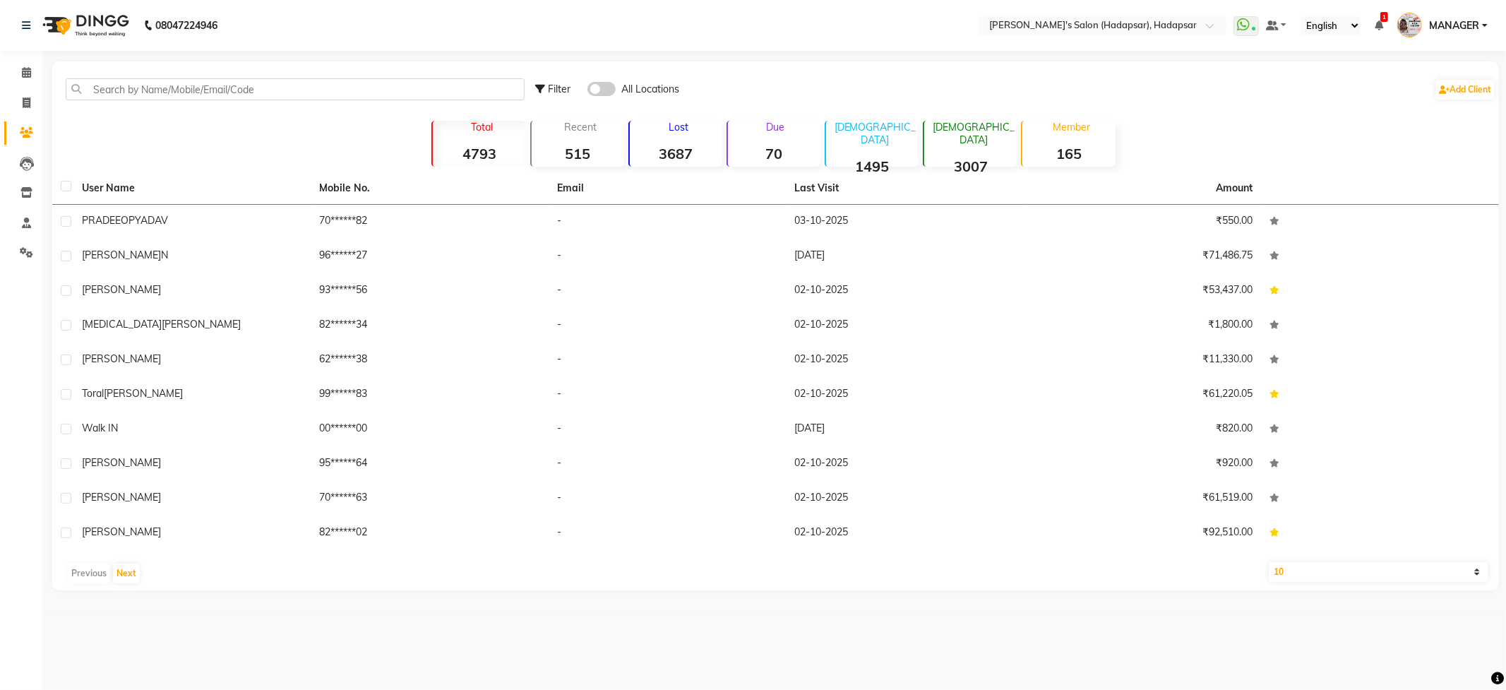
click at [148, 199] on th "User Name" at bounding box center [192, 188] width 238 height 32
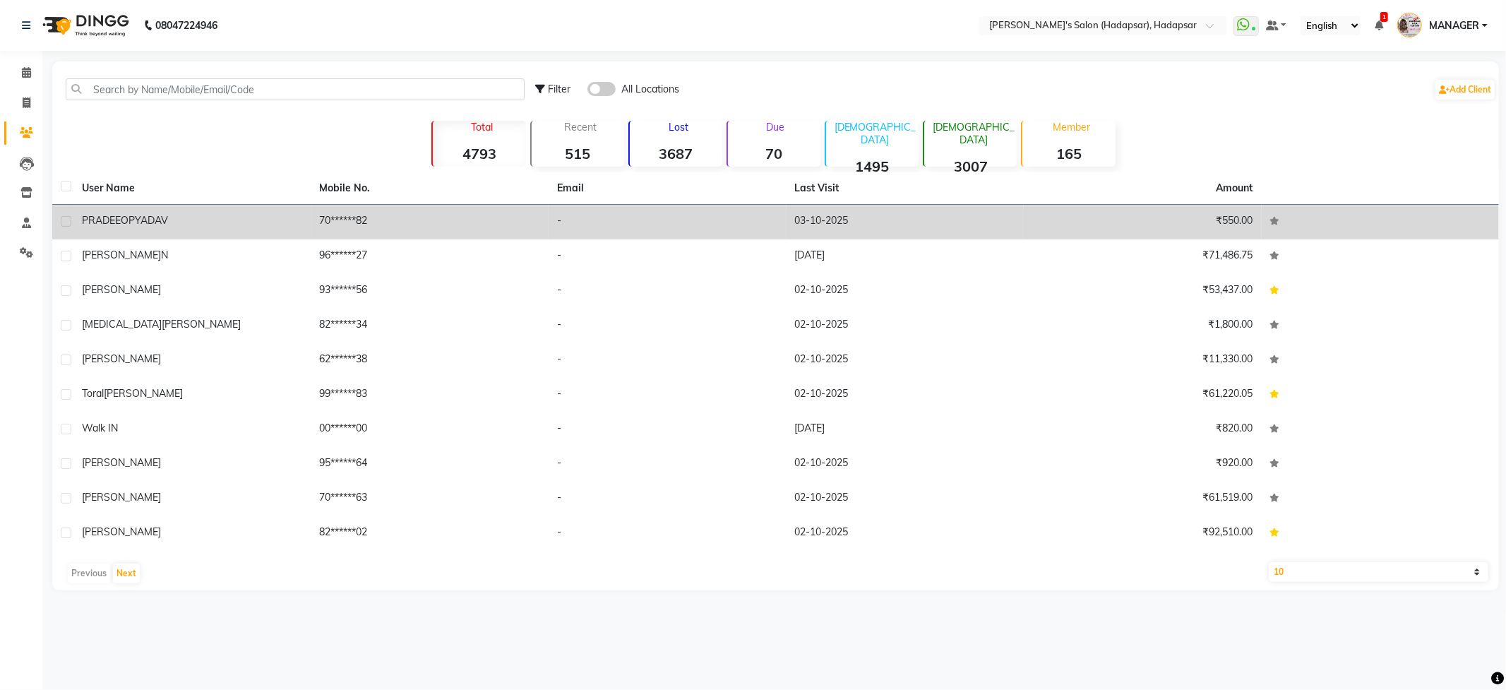
click at [156, 209] on td "PRADEEOP YADAV" at bounding box center [192, 222] width 238 height 35
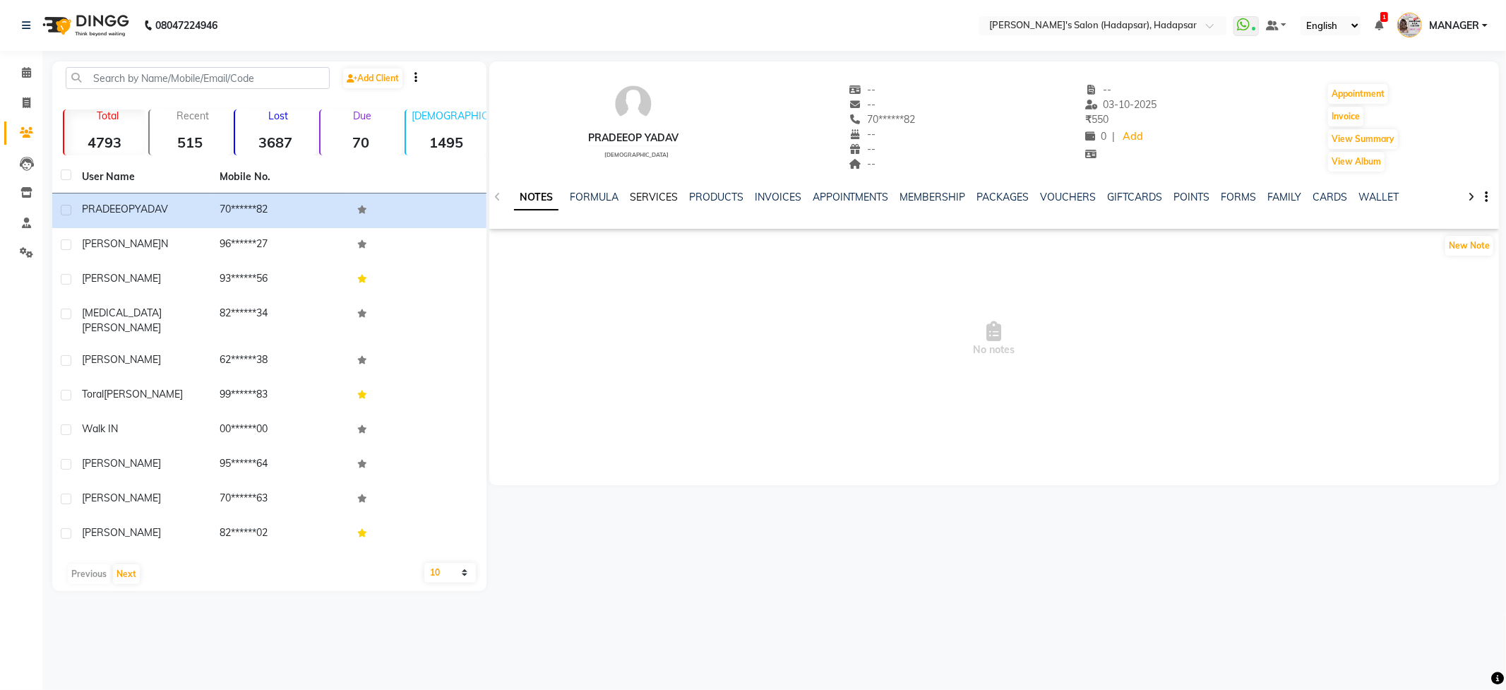
click at [647, 191] on link "SERVICES" at bounding box center [654, 197] width 48 height 13
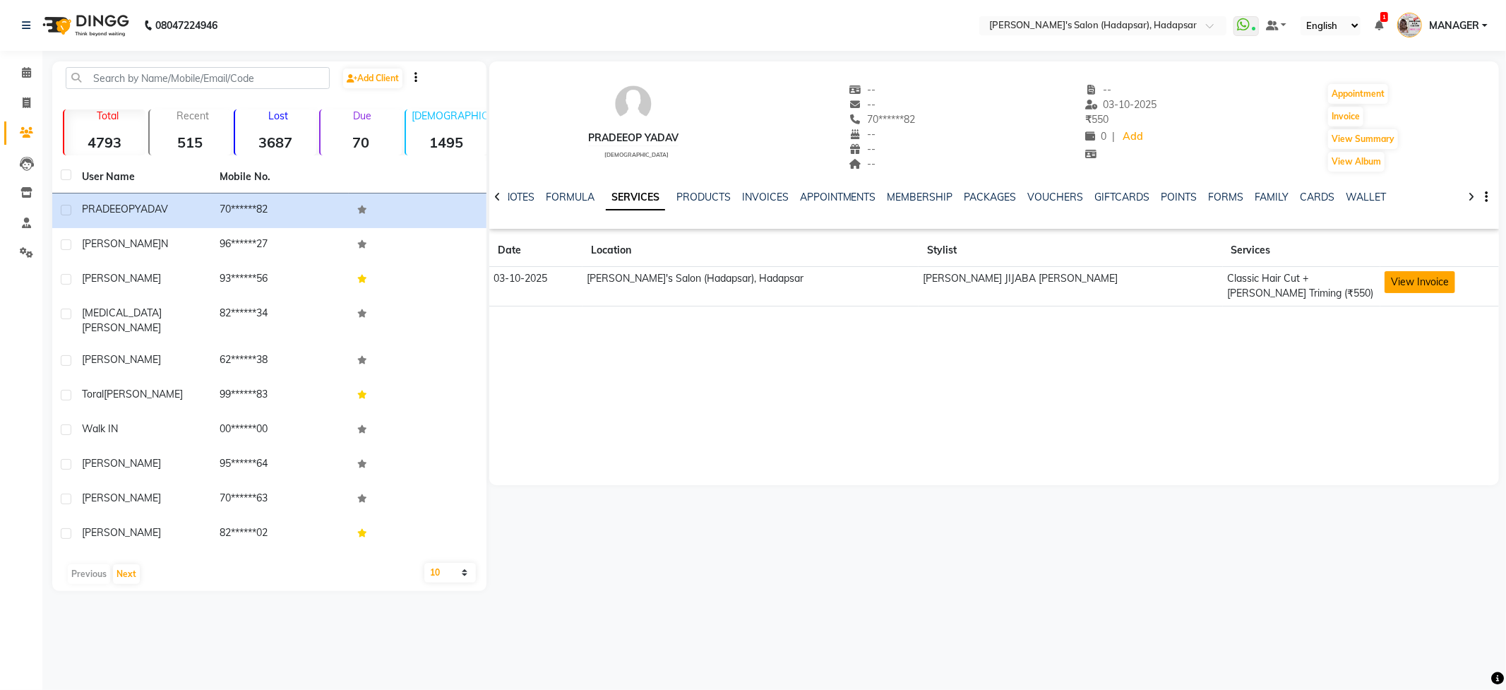
click at [1385, 284] on button "View Invoice" at bounding box center [1420, 282] width 71 height 22
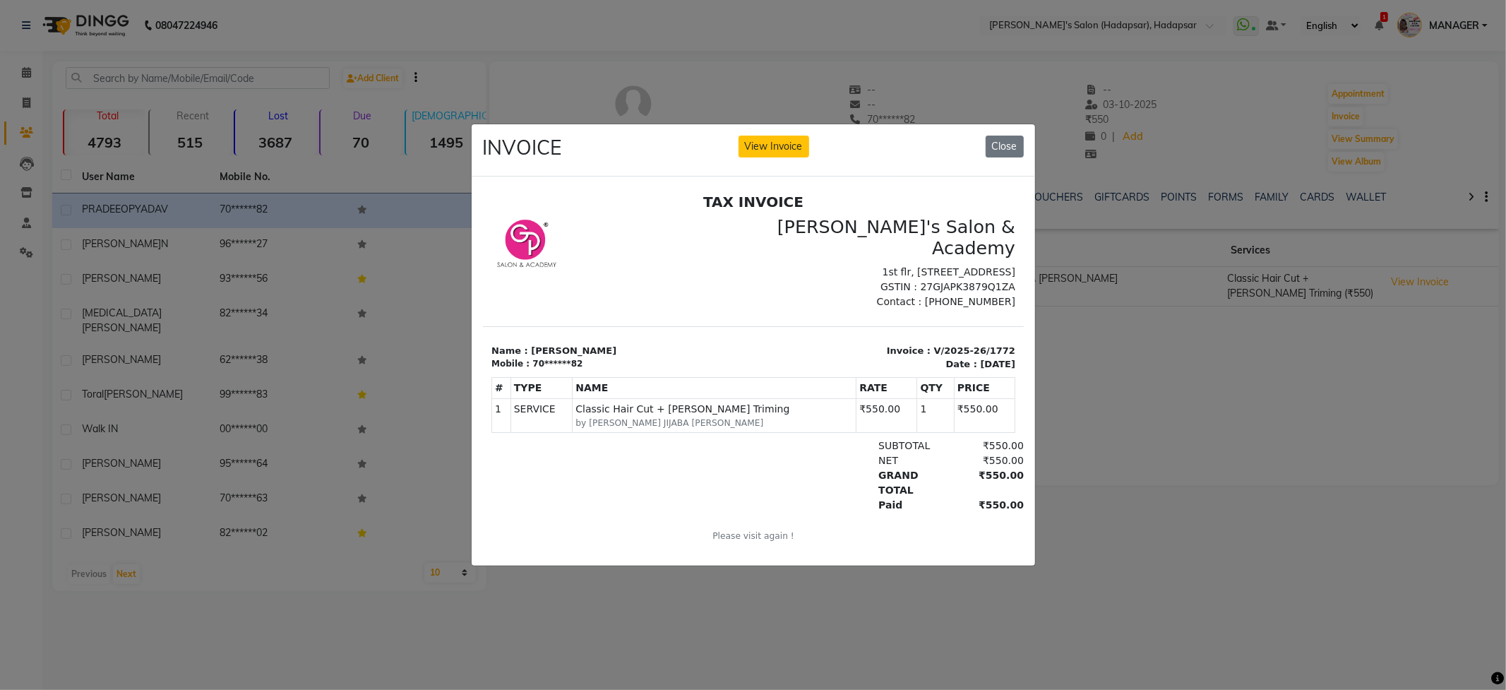
click at [970, 124] on div "INVOICE View Invoice Close" at bounding box center [753, 150] width 563 height 53
click at [981, 131] on div "INVOICE View Invoice Close" at bounding box center [753, 150] width 563 height 53
click at [988, 140] on button "Close" at bounding box center [1005, 147] width 38 height 22
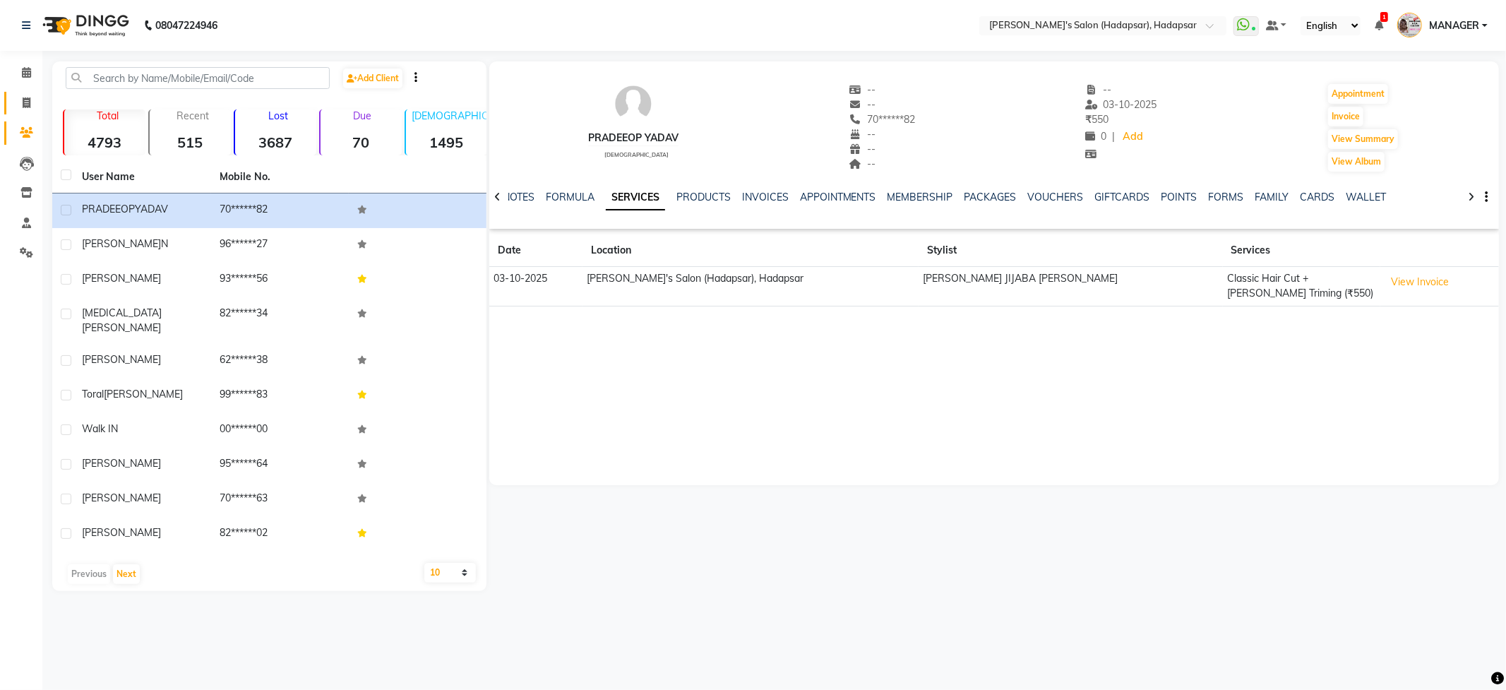
click at [11, 102] on link "Invoice" at bounding box center [21, 103] width 34 height 23
select select "108"
select select "service"
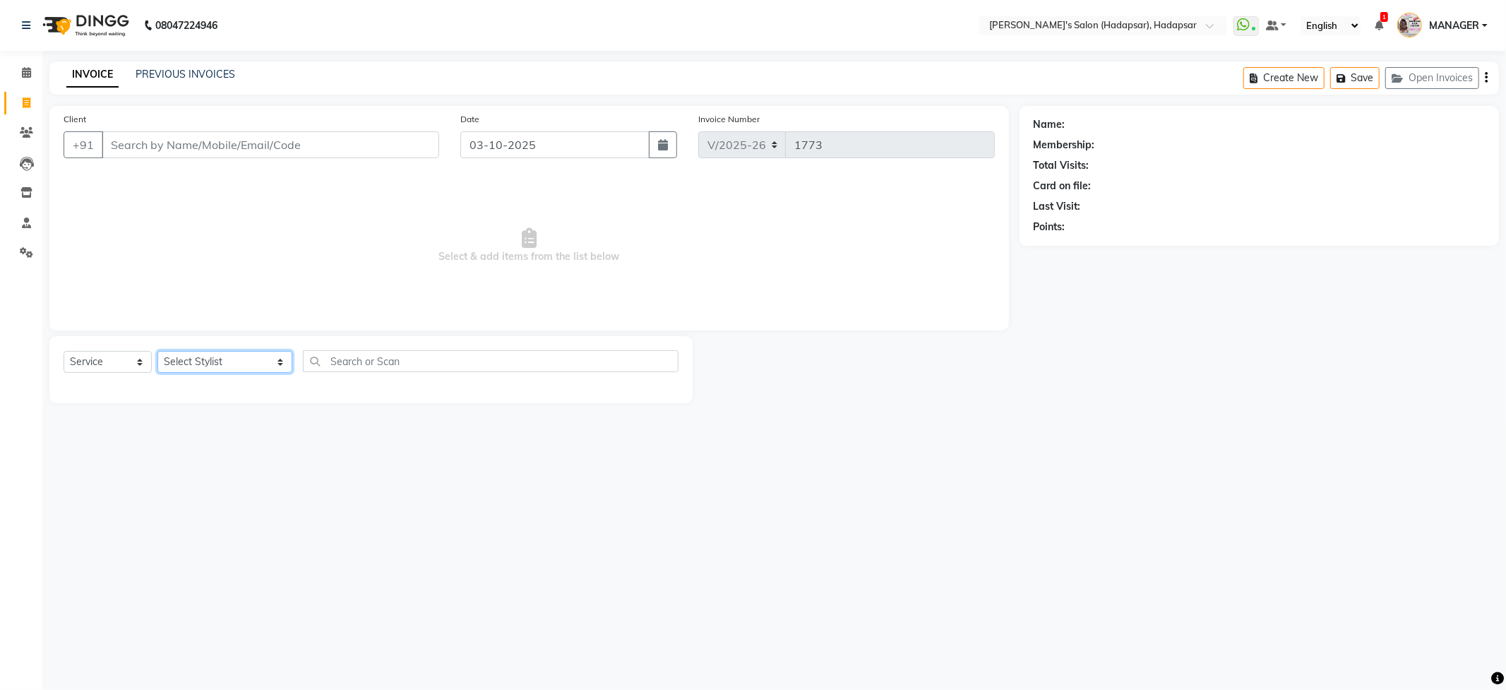
click at [212, 364] on select "Select Stylist ABHI [PERSON_NAME] [PERSON_NAME] MANAGER [PERSON_NAME] PRIYA [PE…" at bounding box center [224, 362] width 135 height 22
select select "41753"
click at [157, 351] on select "Select Stylist ABHI [PERSON_NAME] [PERSON_NAME] MANAGER [PERSON_NAME] PRIYA [PE…" at bounding box center [224, 362] width 135 height 22
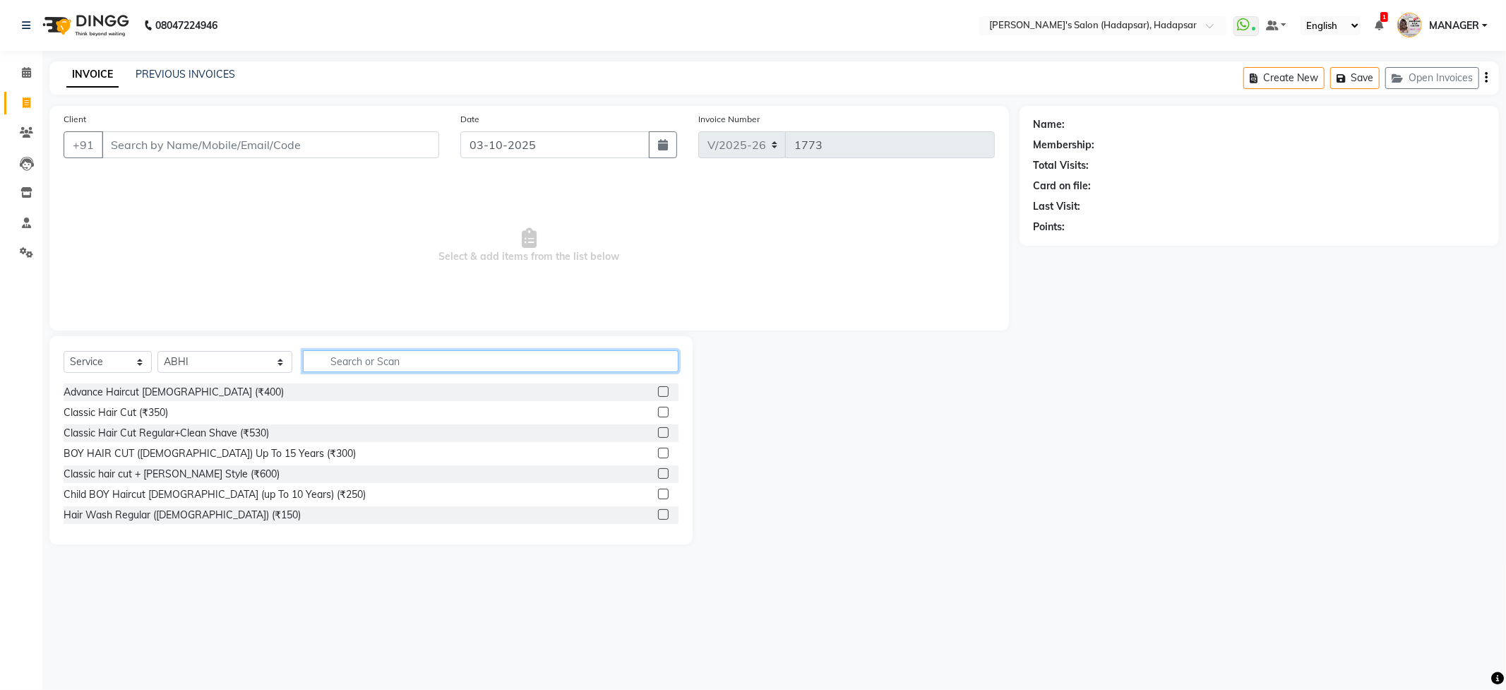
click at [359, 359] on input "text" at bounding box center [490, 361] width 375 height 22
type input "H"
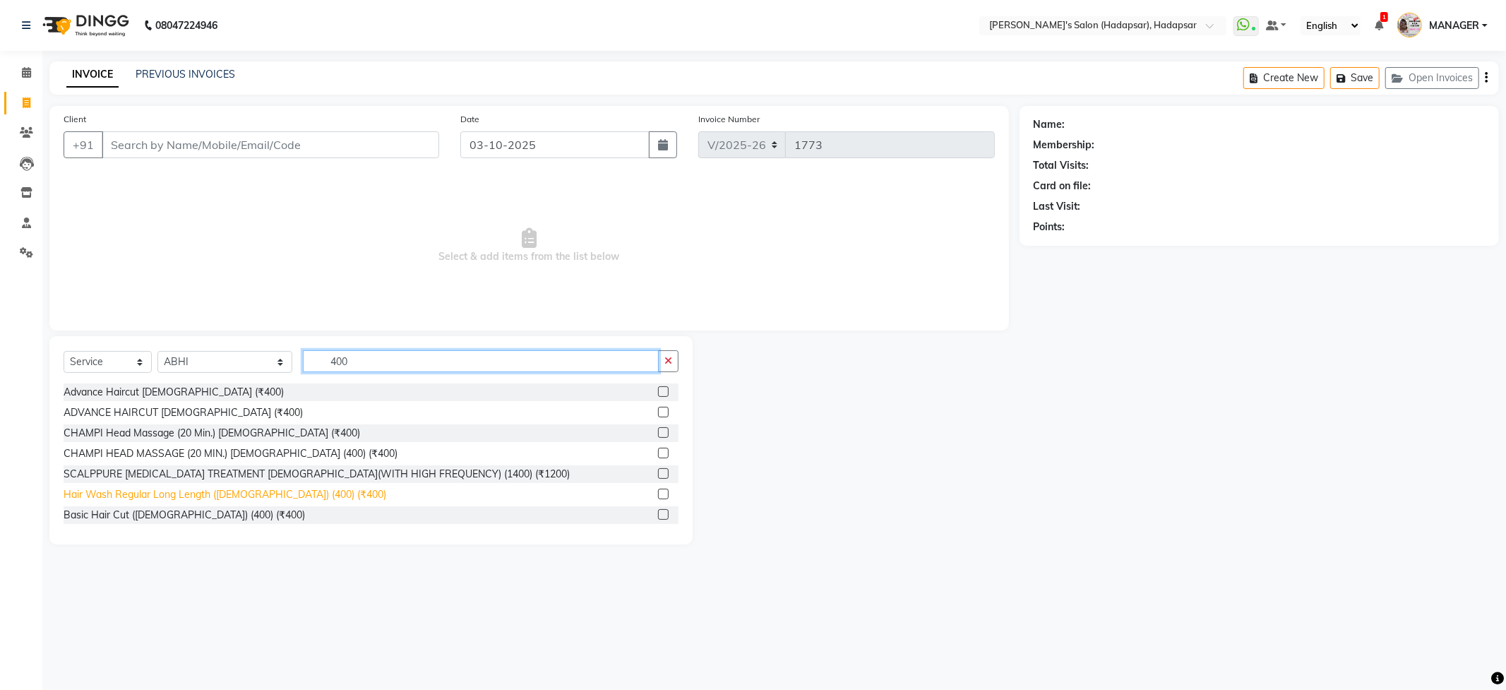
type input "400"
click at [192, 498] on div "Hair Wash Regular Long Length ([DEMOGRAPHIC_DATA]) (400) (₹400)" at bounding box center [225, 494] width 323 height 15
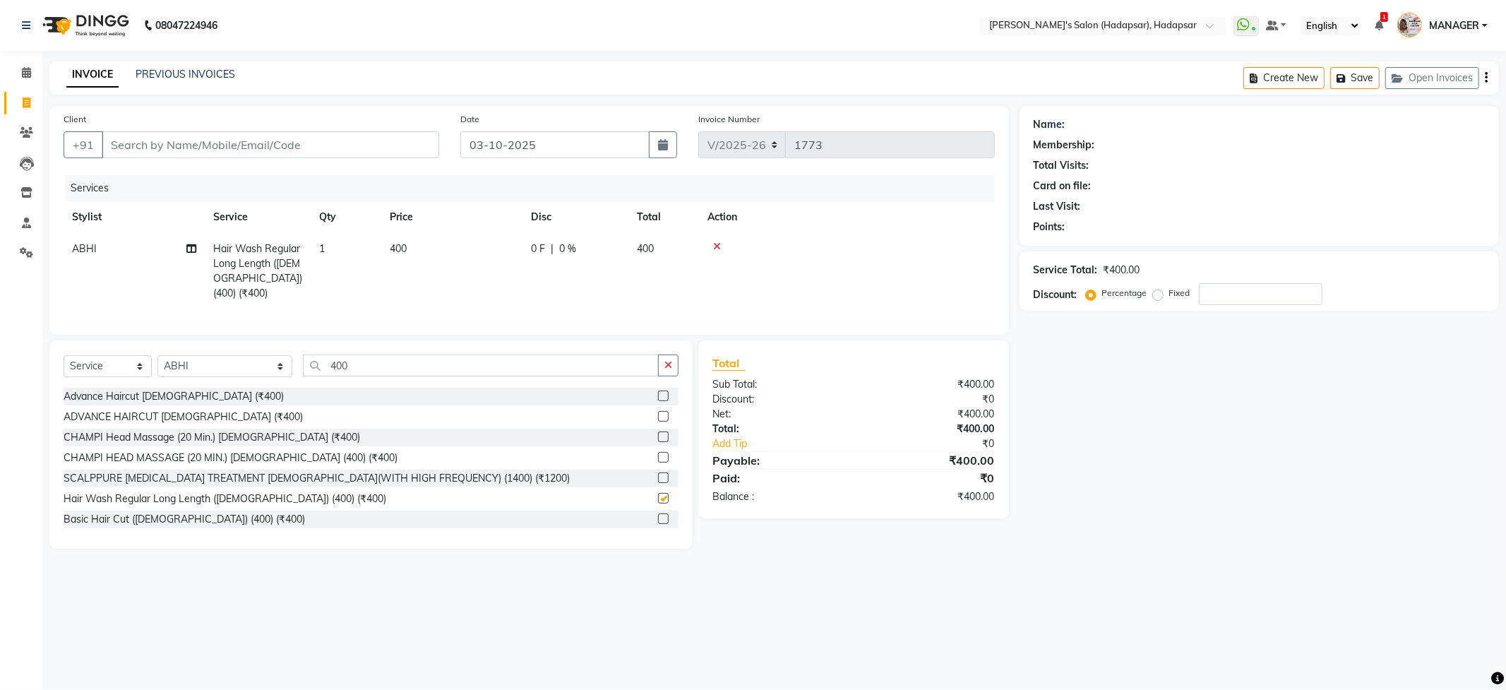
checkbox input "false"
click at [321, 360] on input "400" at bounding box center [480, 365] width 355 height 22
drag, startPoint x: 323, startPoint y: 361, endPoint x: 286, endPoint y: 367, distance: 37.1
click at [303, 367] on input "400" at bounding box center [480, 365] width 355 height 22
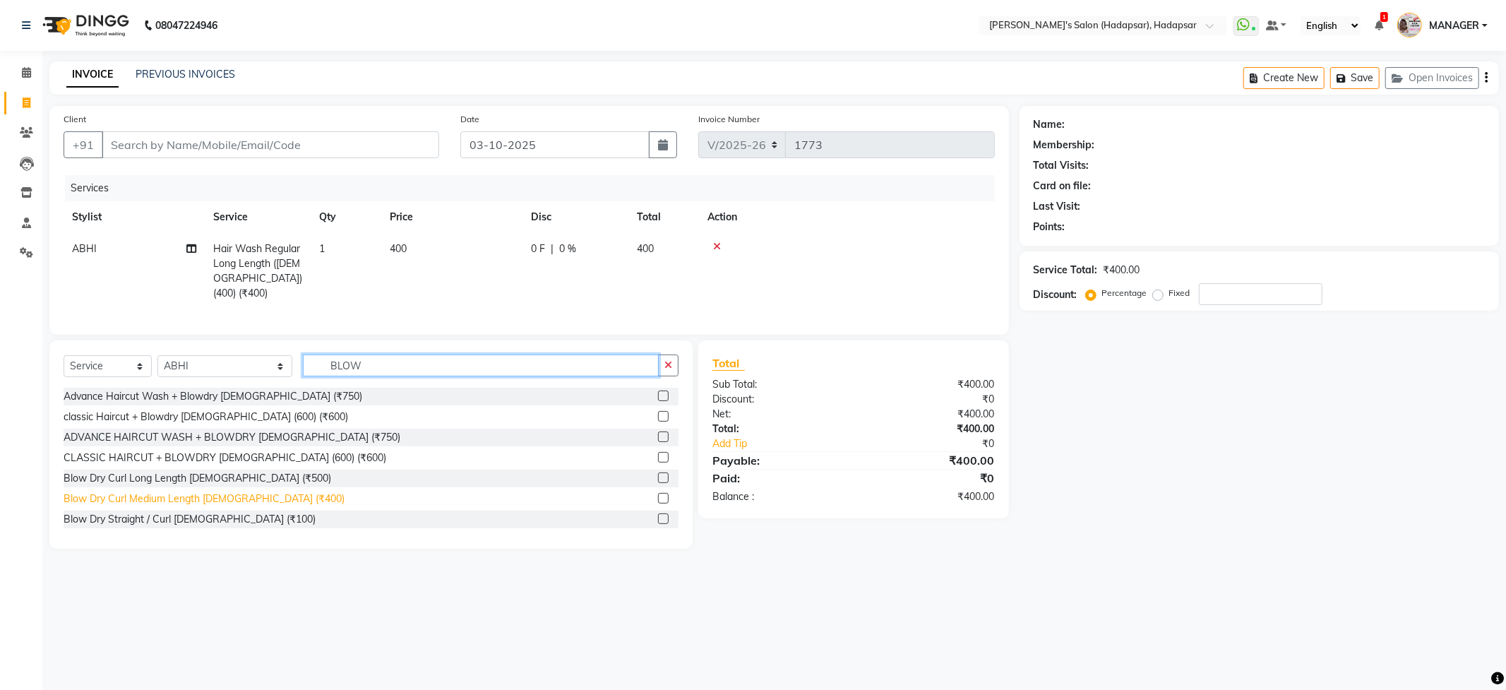
type input "BLOW"
click at [235, 494] on div "Blow Dry Curl Medium Length [DEMOGRAPHIC_DATA] (₹400)" at bounding box center [204, 498] width 281 height 15
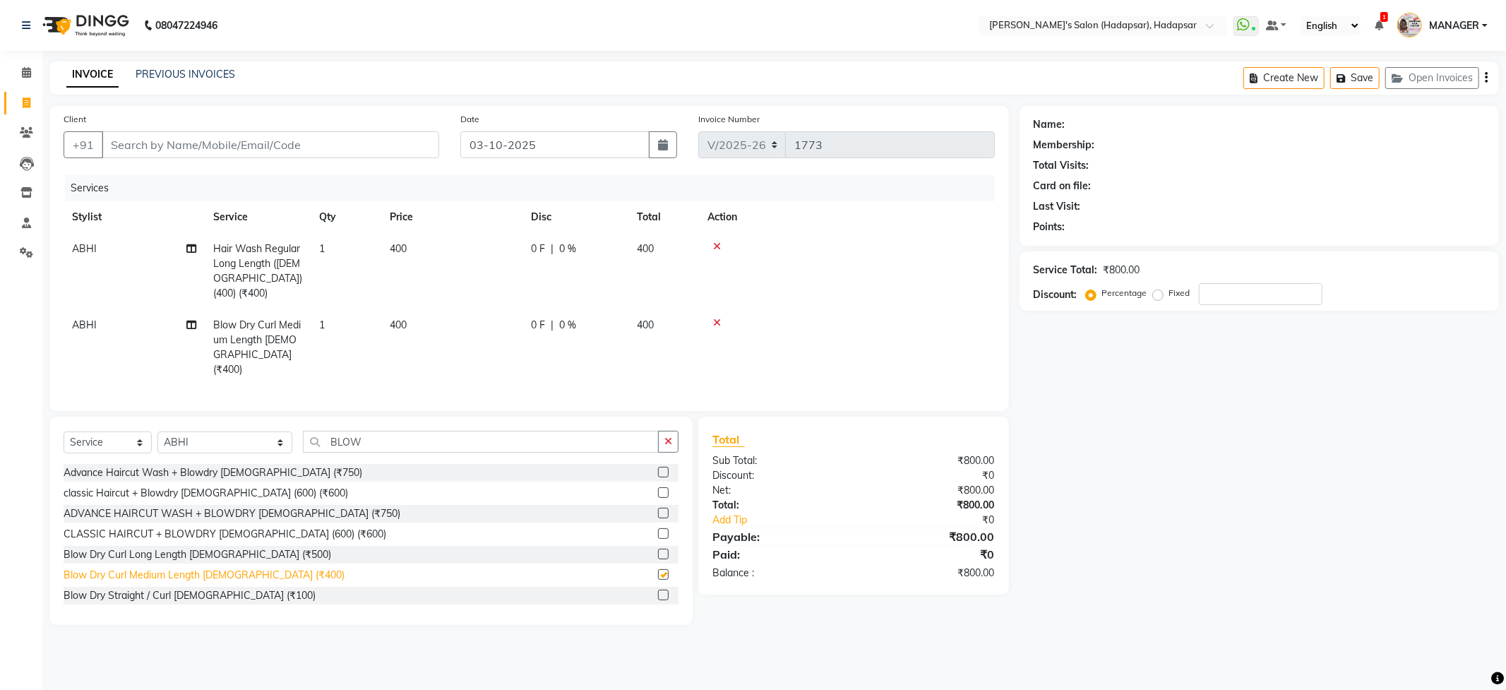
checkbox input "false"
click at [221, 148] on input "Client" at bounding box center [270, 144] width 337 height 27
type input "9"
type input "0"
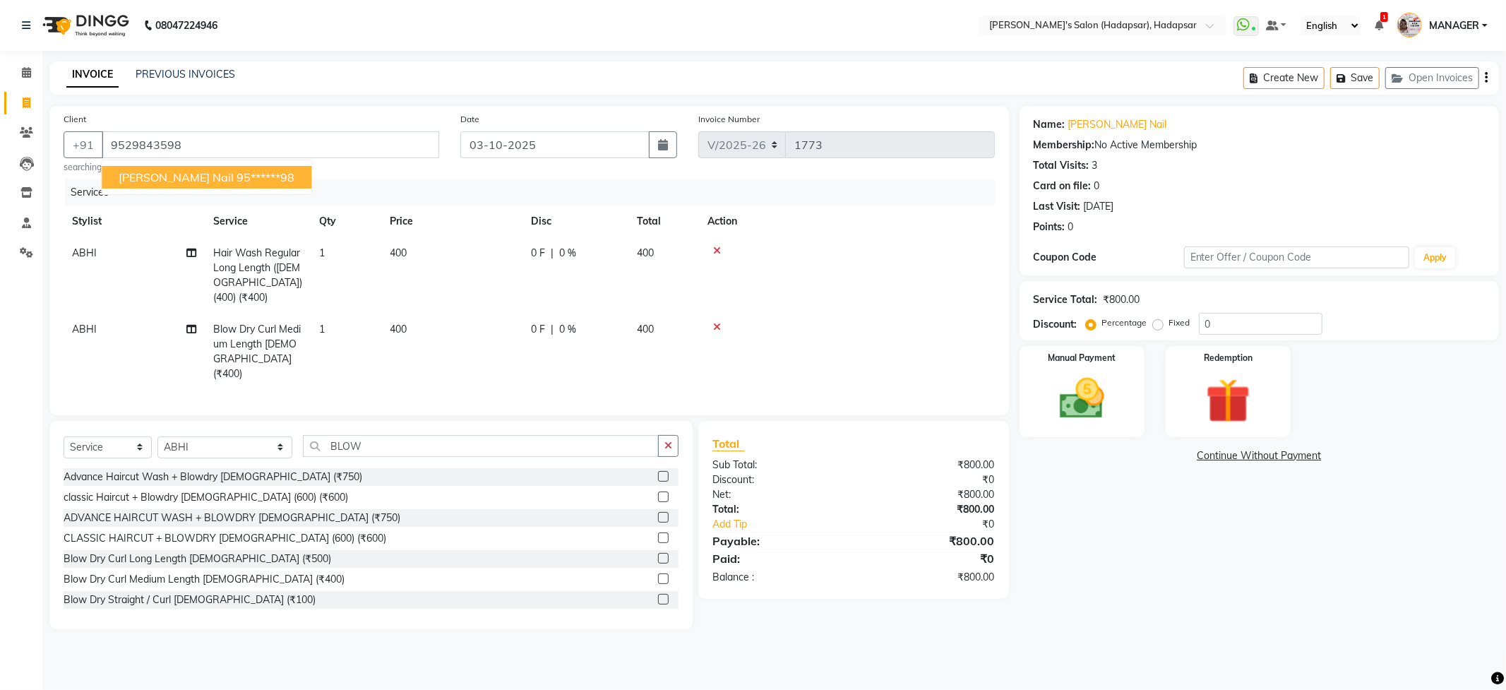
click at [155, 179] on span "[PERSON_NAME] nail" at bounding box center [176, 177] width 115 height 14
type input "95******98"
click at [1108, 398] on img at bounding box center [1082, 399] width 76 height 54
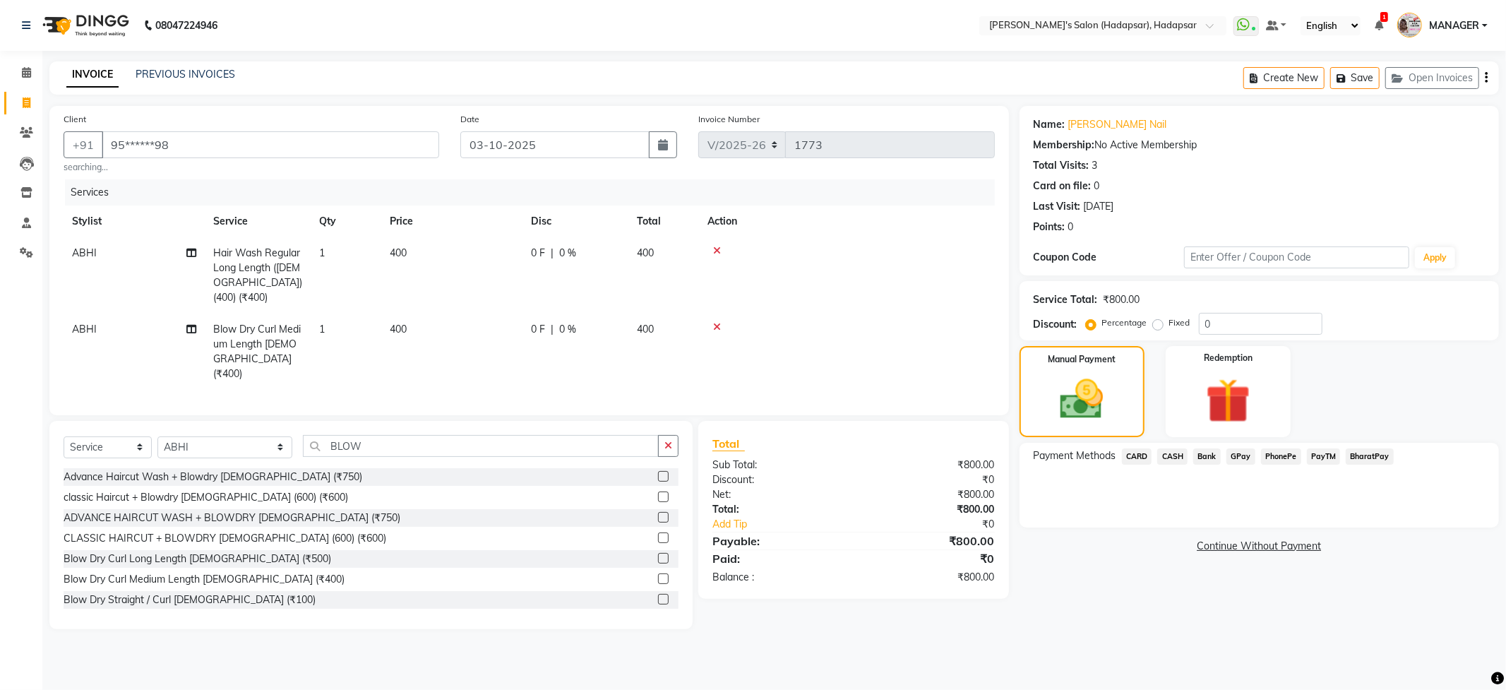
click at [1274, 458] on span "PhonePe" at bounding box center [1281, 456] width 40 height 16
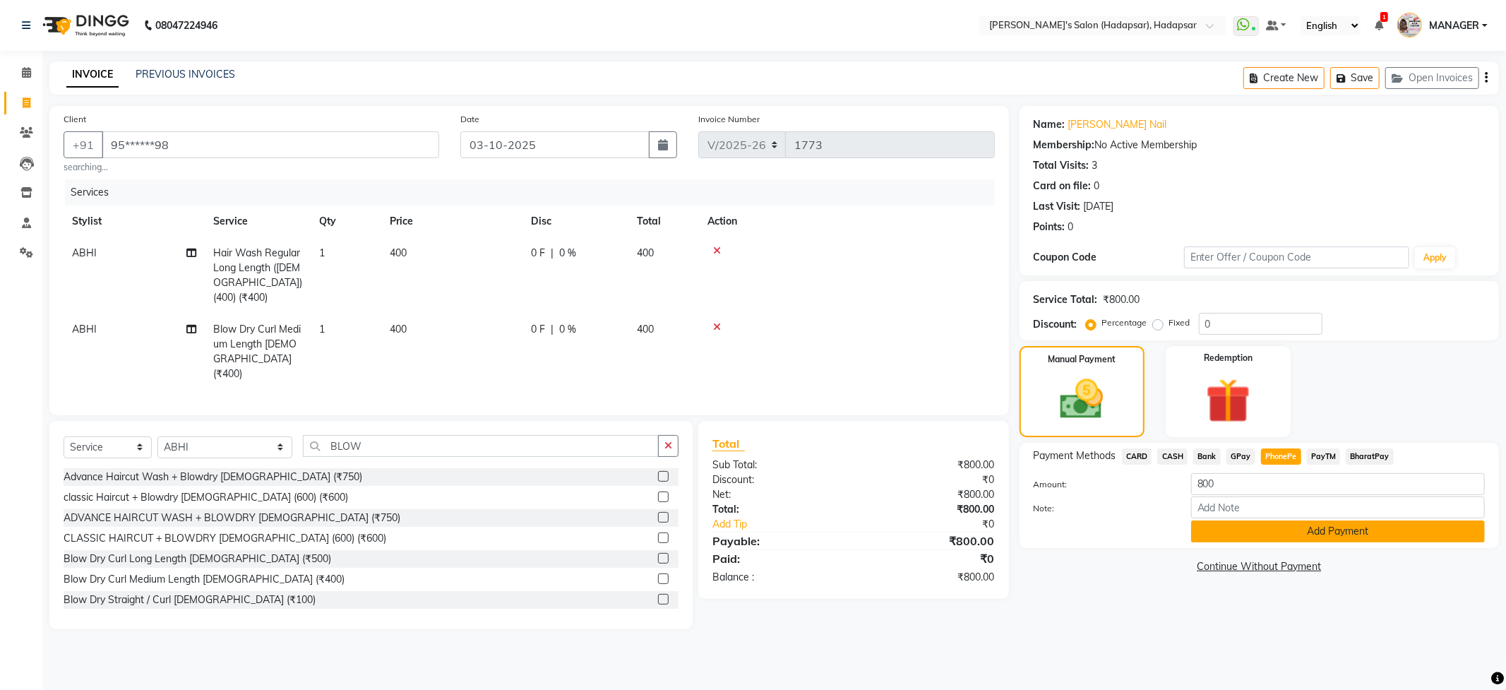
click at [1325, 522] on button "Add Payment" at bounding box center [1338, 531] width 294 height 22
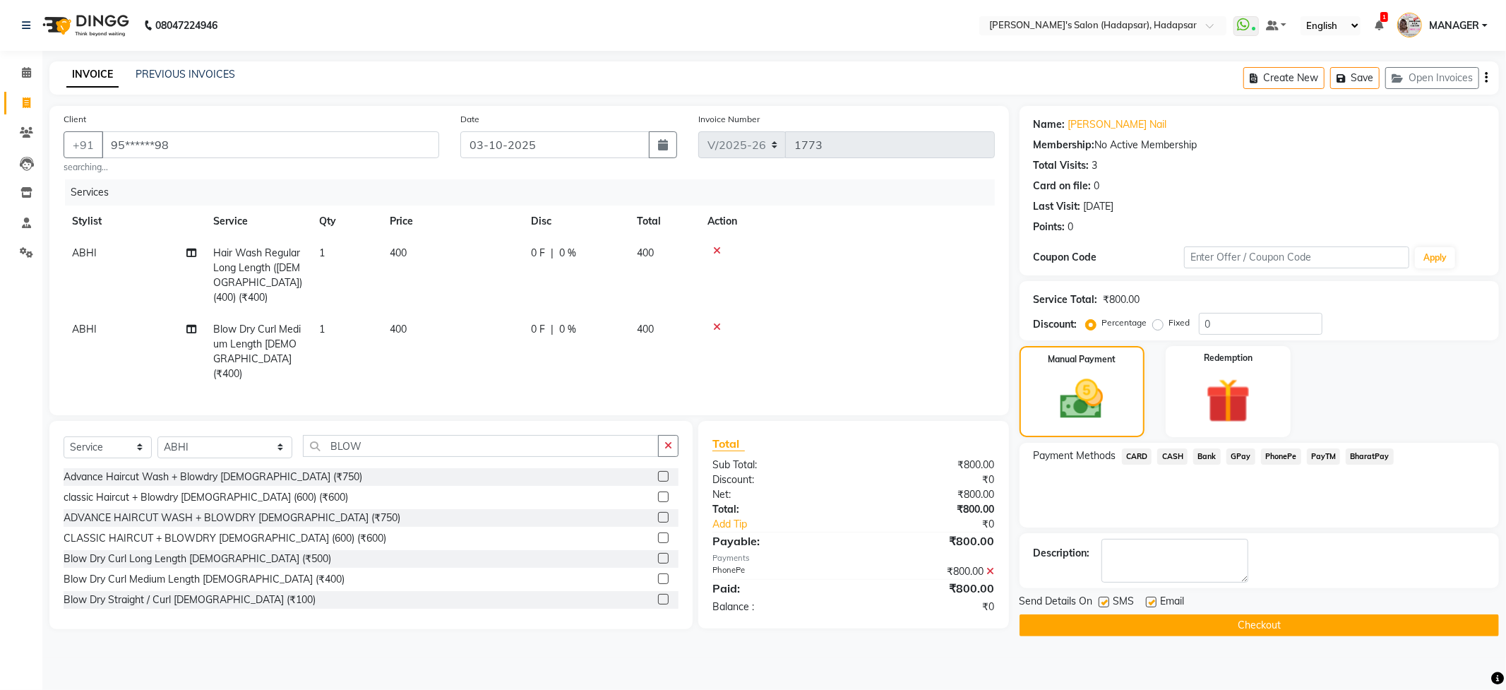
click at [1234, 651] on main "INVOICE PREVIOUS INVOICES Create New Save Open Invoices Client +91 95******98 s…" at bounding box center [774, 359] width 1464 height 596
click at [1237, 606] on div "Send Details On SMS Email" at bounding box center [1258, 603] width 479 height 18
click at [1238, 625] on button "Checkout" at bounding box center [1258, 625] width 479 height 22
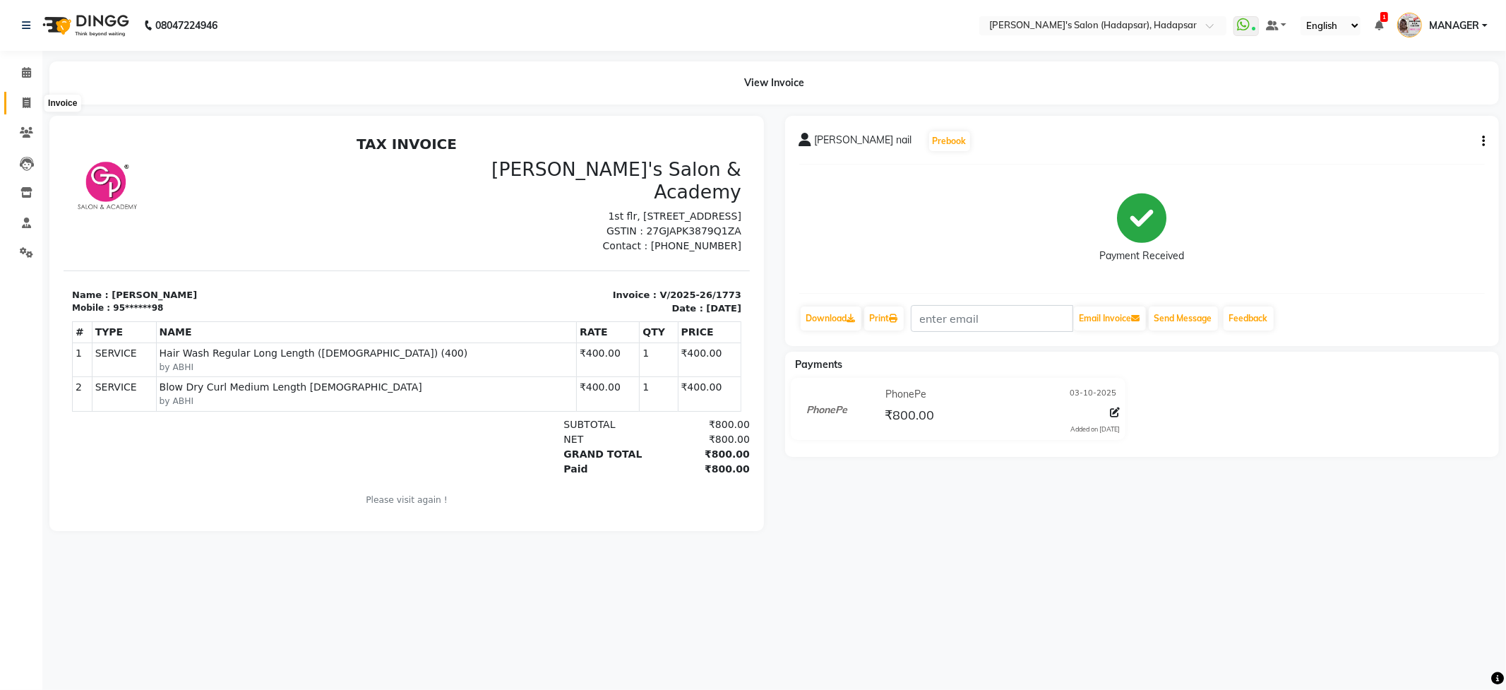
click at [24, 102] on icon at bounding box center [27, 102] width 8 height 11
select select "service"
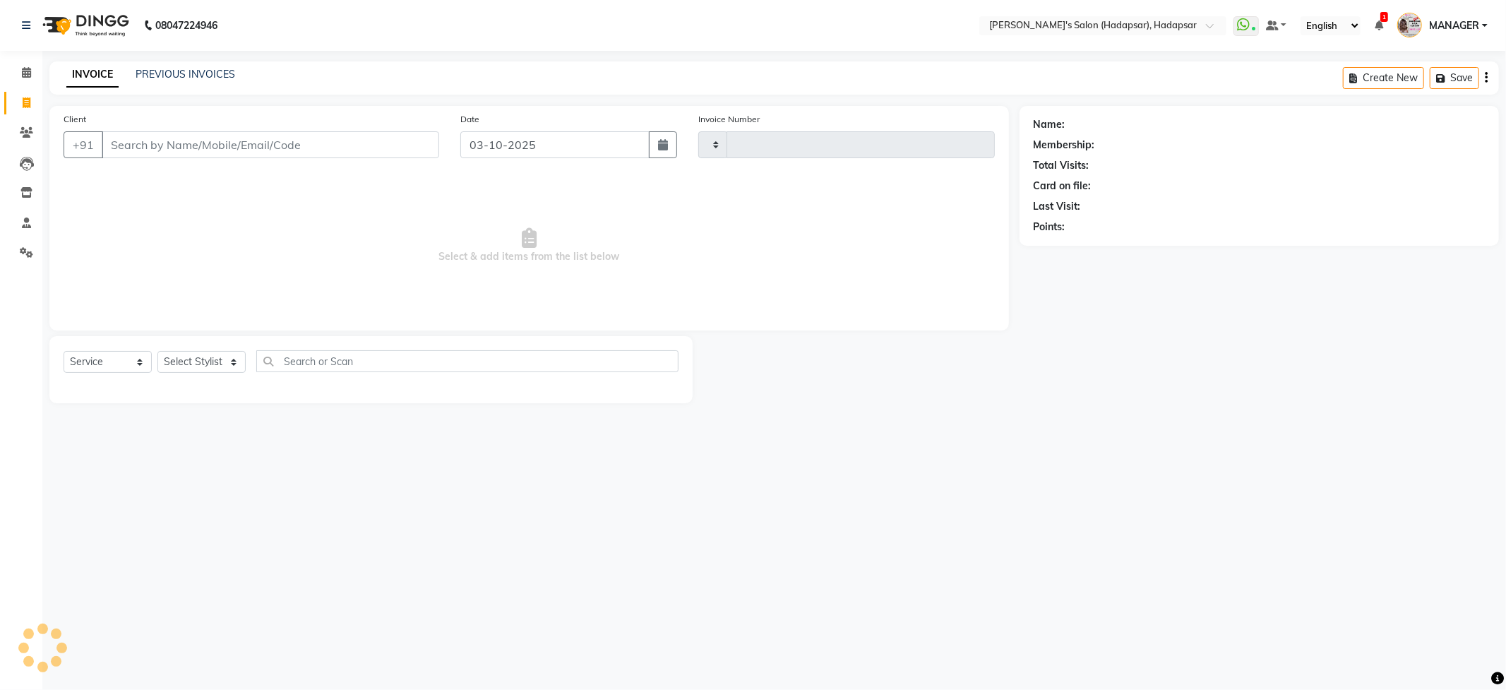
type input "1774"
select select "108"
click at [20, 128] on icon at bounding box center [26, 132] width 13 height 11
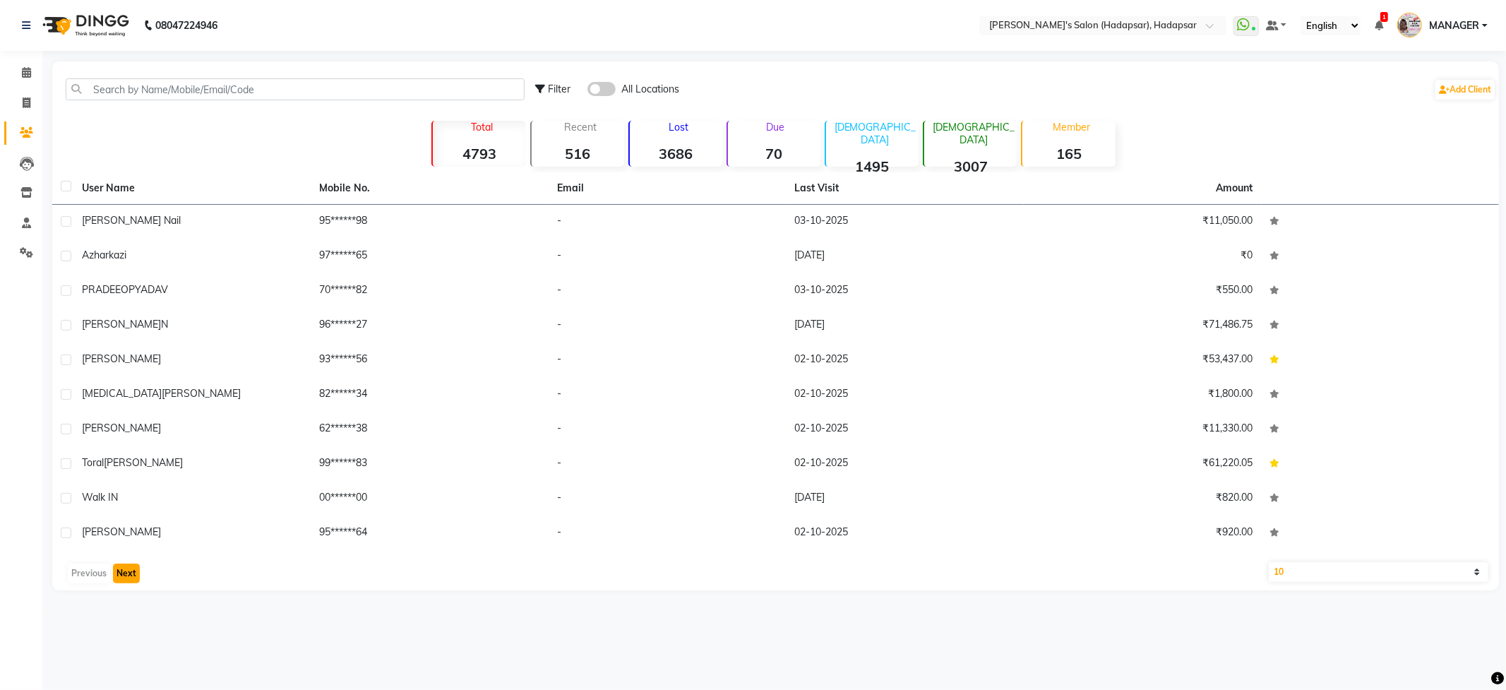
click at [117, 573] on button "Next" at bounding box center [126, 573] width 27 height 20
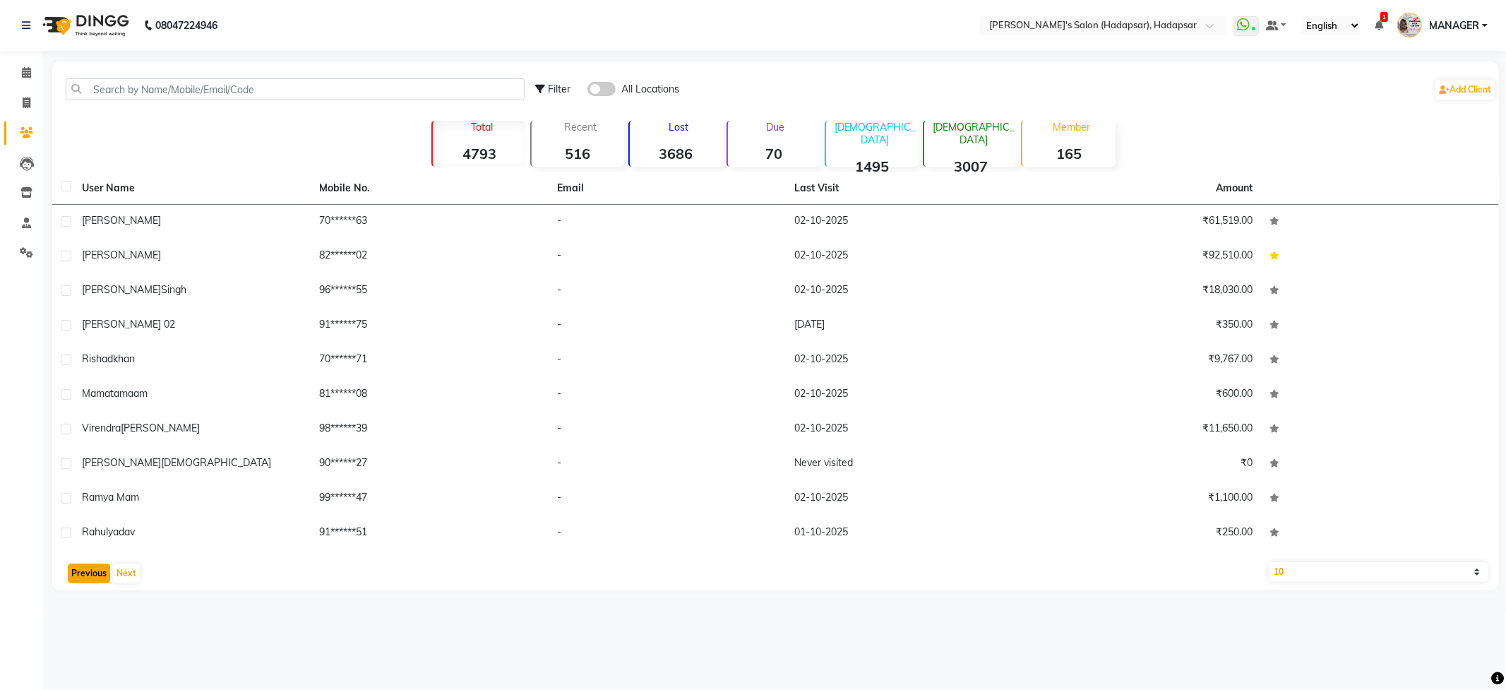
click at [88, 571] on button "Previous" at bounding box center [89, 573] width 42 height 20
click at [24, 92] on link "Invoice" at bounding box center [21, 103] width 34 height 23
select select "108"
select select "service"
